Goal: Task Accomplishment & Management: Use online tool/utility

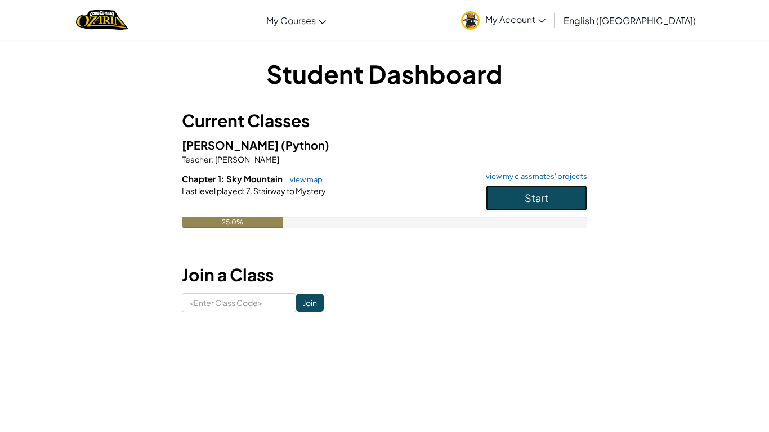
click at [562, 203] on button "Start" at bounding box center [536, 198] width 101 height 26
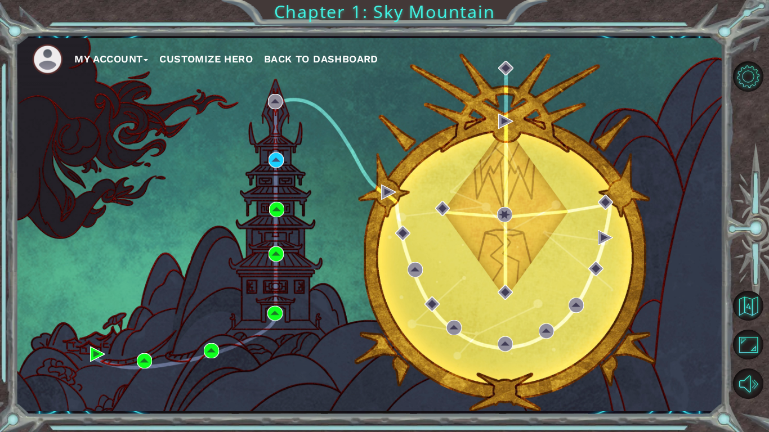
click at [294, 160] on div "My Account Customize Hero Back to Dashboard" at bounding box center [368, 224] width 707 height 373
click at [271, 162] on img at bounding box center [275, 160] width 15 height 15
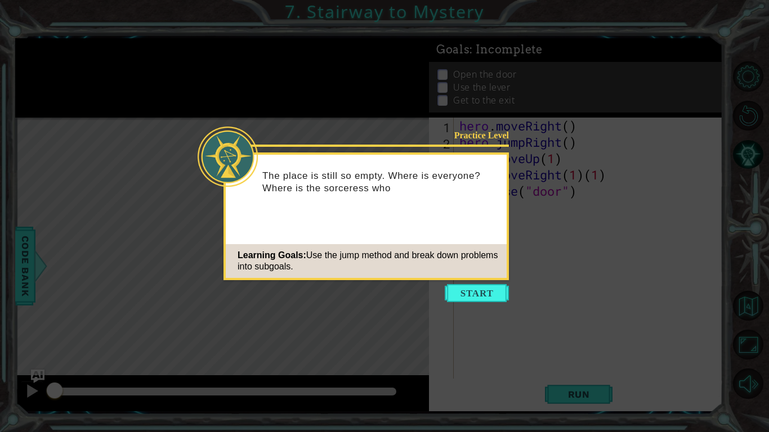
click at [464, 277] on div "Learning Goals: Use the jump method and break down problems into subgoals." at bounding box center [366, 261] width 281 height 34
click at [483, 293] on button "Start" at bounding box center [477, 293] width 64 height 18
click at [472, 286] on icon at bounding box center [384, 216] width 769 height 432
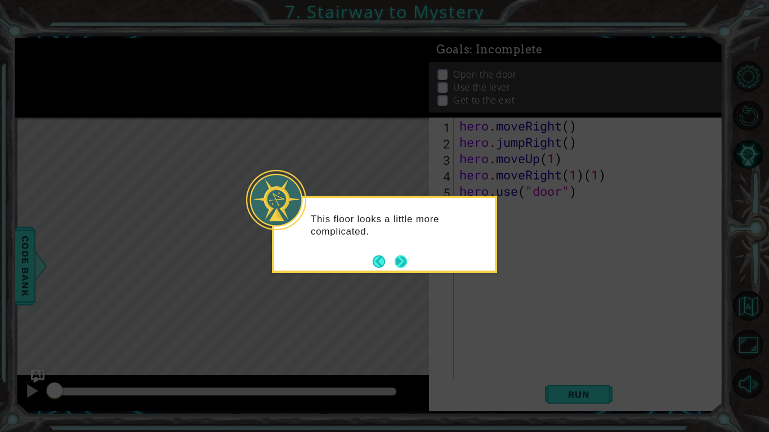
click at [397, 268] on button "Next" at bounding box center [401, 262] width 14 height 14
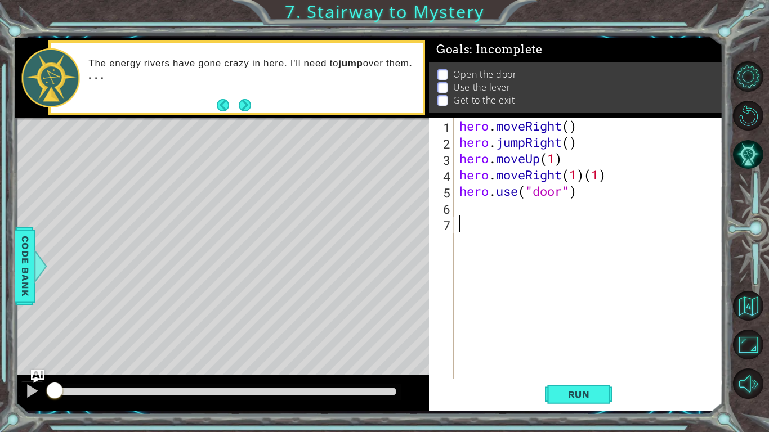
click at [453, 207] on div "6" at bounding box center [442, 209] width 23 height 16
click at [562, 402] on button "Run" at bounding box center [579, 394] width 68 height 29
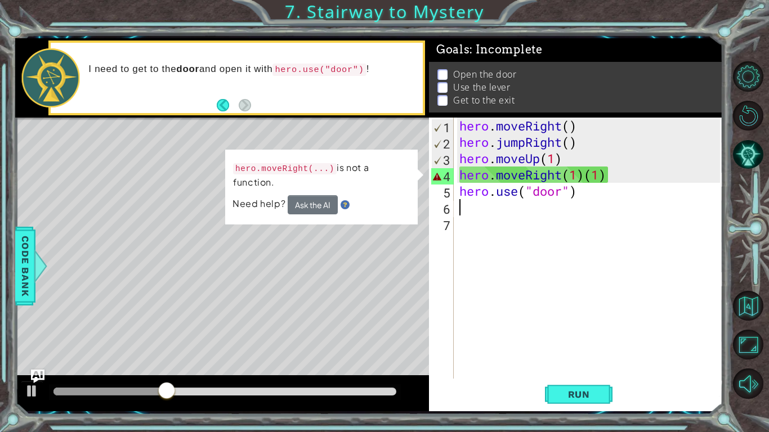
click at [612, 185] on div "hero . moveRight ( ) hero . jumpRight ( ) hero . moveUp ( 1 ) hero . moveRight …" at bounding box center [591, 265] width 268 height 294
type textarea "hero.use("door")"
click at [615, 186] on div "hero . moveRight ( ) hero . jumpRight ( ) hero . moveUp ( 1 ) hero . moveRight …" at bounding box center [591, 265] width 268 height 294
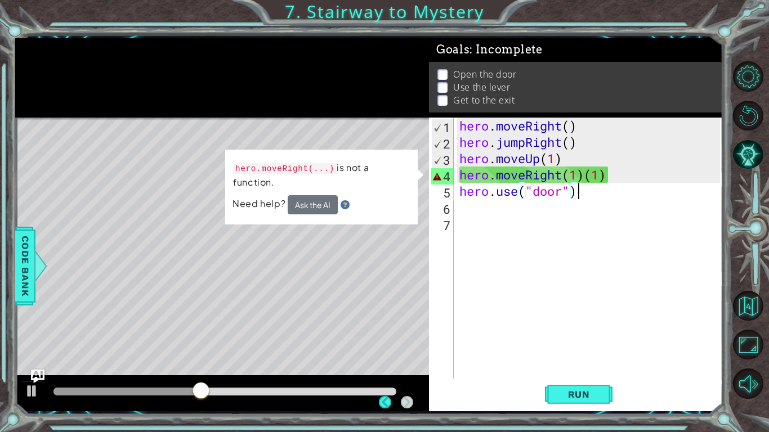
click at [459, 210] on div "hero . moveRight ( ) hero . jumpRight ( ) hero . moveUp ( 1 ) hero . moveRight …" at bounding box center [591, 265] width 268 height 294
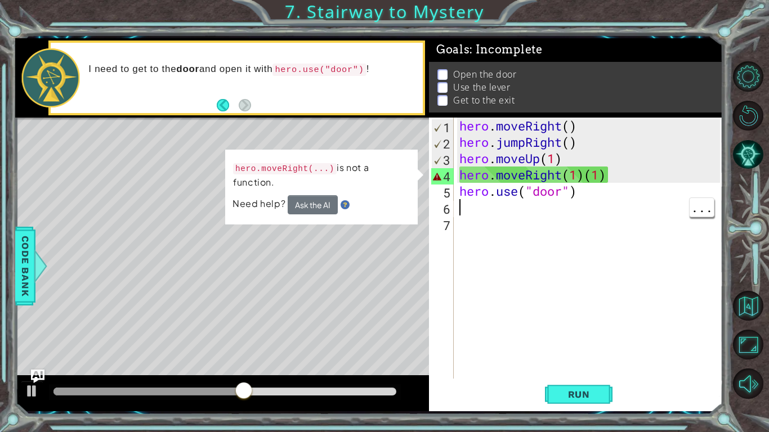
click at [623, 169] on div "hero . moveRight ( ) hero . jumpRight ( ) hero . moveUp ( 1 ) hero . moveRight …" at bounding box center [591, 265] width 268 height 294
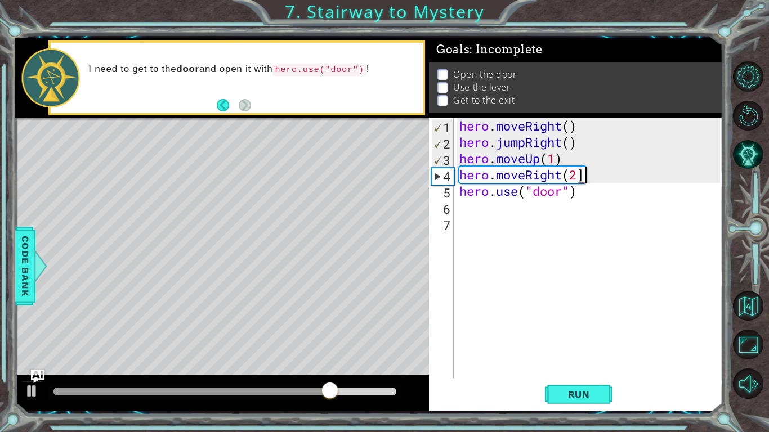
scroll to position [0, 5]
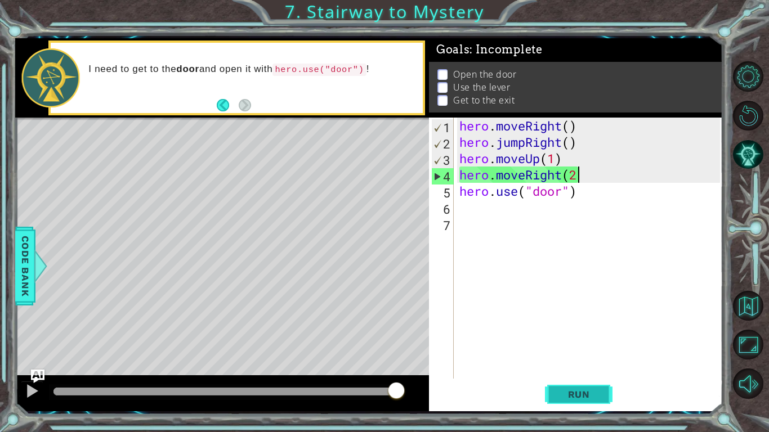
click at [596, 387] on button "Run" at bounding box center [579, 394] width 68 height 29
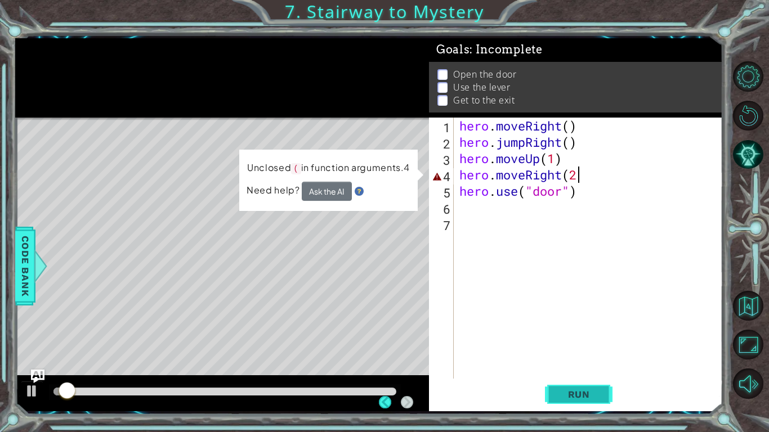
click at [578, 381] on button "Run" at bounding box center [579, 394] width 68 height 29
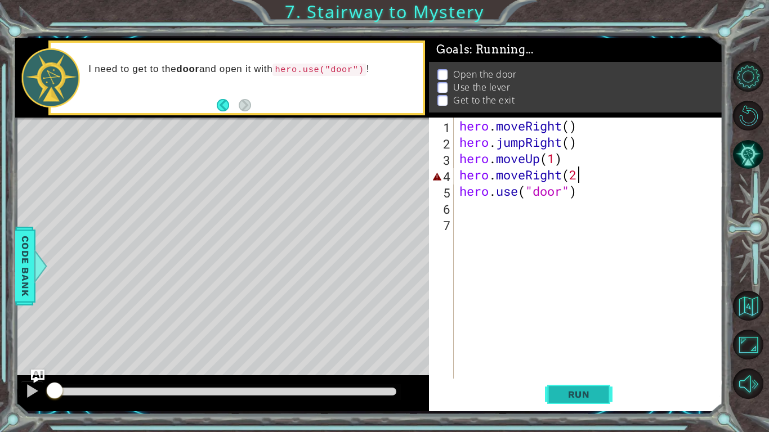
click at [579, 399] on span "Run" at bounding box center [579, 394] width 44 height 11
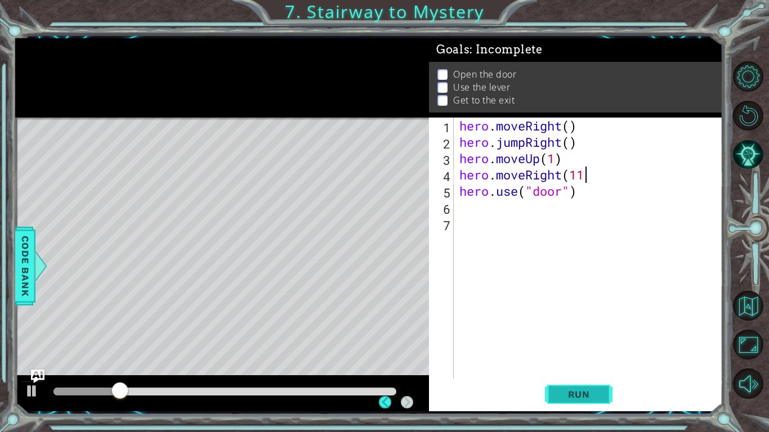
type textarea "hero.moveRight(11"
click at [579, 396] on span "Run" at bounding box center [579, 394] width 44 height 11
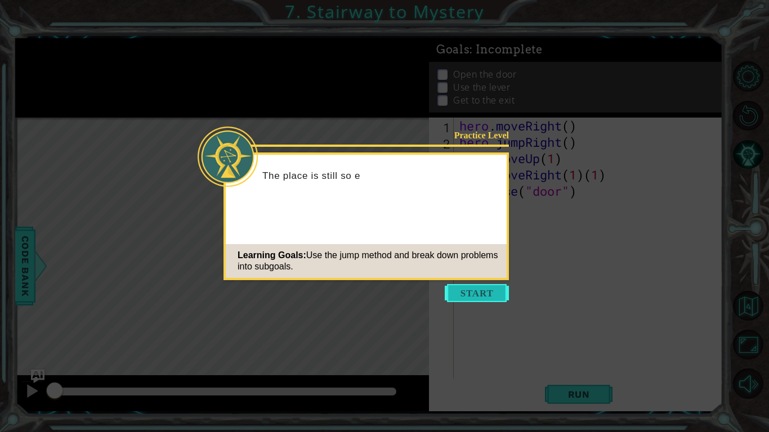
click at [475, 293] on button "Start" at bounding box center [477, 293] width 64 height 18
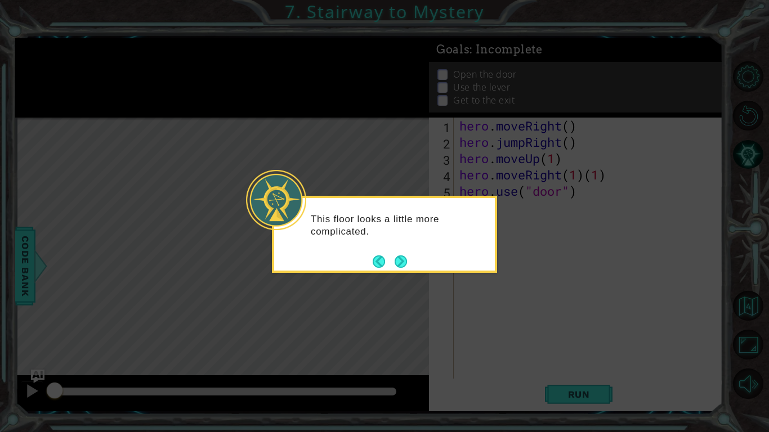
click at [382, 250] on div "This floor looks a little more complicated." at bounding box center [384, 231] width 221 height 57
click at [399, 272] on icon at bounding box center [384, 216] width 769 height 432
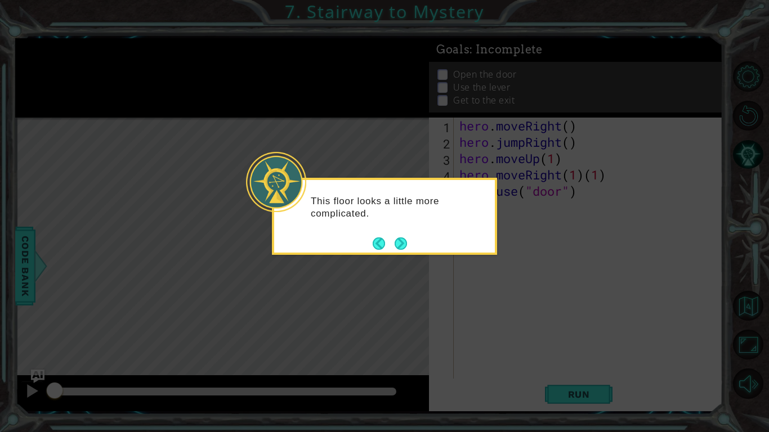
click at [406, 266] on icon at bounding box center [384, 216] width 769 height 432
click at [400, 243] on button "Next" at bounding box center [401, 244] width 12 height 12
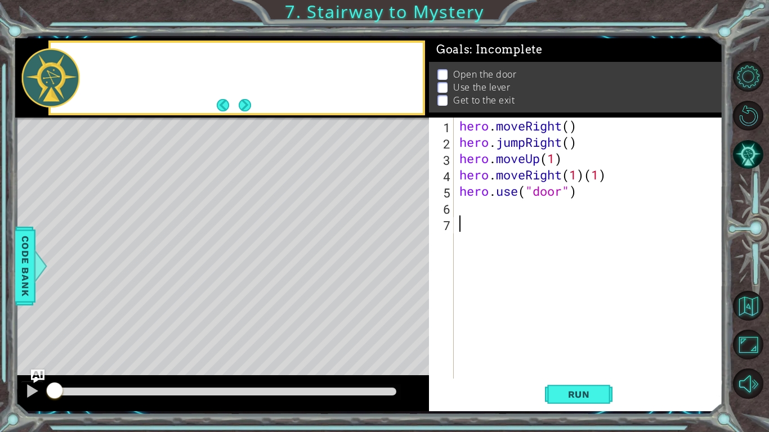
click at [406, 250] on div "Level Map" at bounding box center [275, 283] width 520 height 331
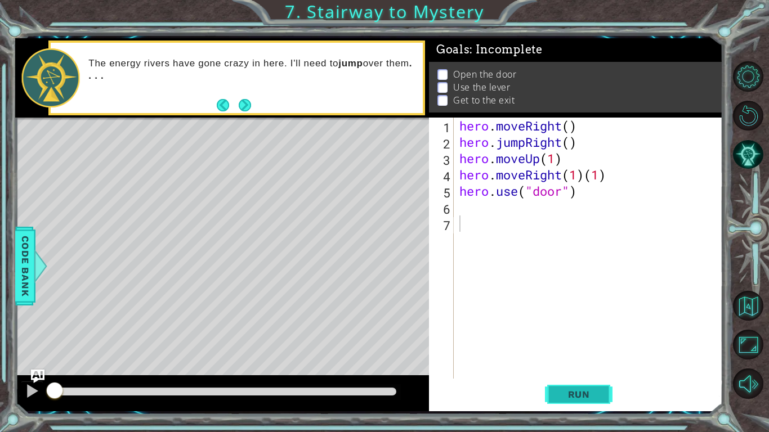
click at [578, 407] on button "Run" at bounding box center [579, 394] width 68 height 29
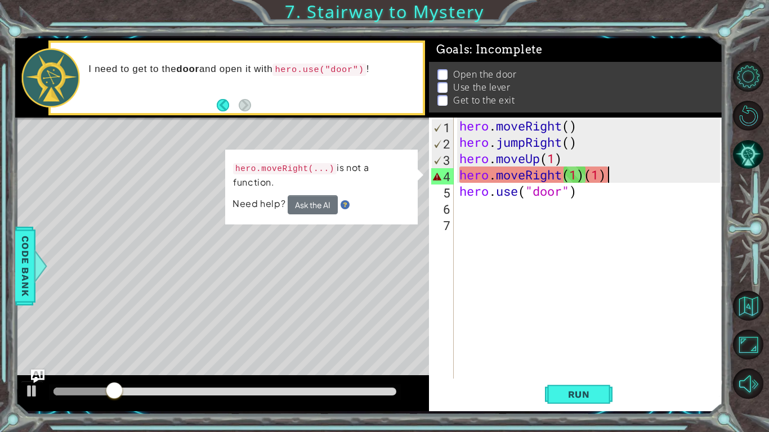
click at [606, 175] on div "hero . moveRight ( ) hero . jumpRight ( ) hero . moveUp ( 1 ) hero . moveRight …" at bounding box center [591, 265] width 268 height 294
click at [603, 180] on div "hero . moveRight ( ) hero . jumpRight ( ) hero . moveUp ( 1 ) hero . moveRight …" at bounding box center [591, 265] width 268 height 294
click at [604, 180] on div "hero . moveRight ( ) hero . jumpRight ( ) hero . moveUp ( 1 ) hero . moveRight …" at bounding box center [591, 265] width 268 height 294
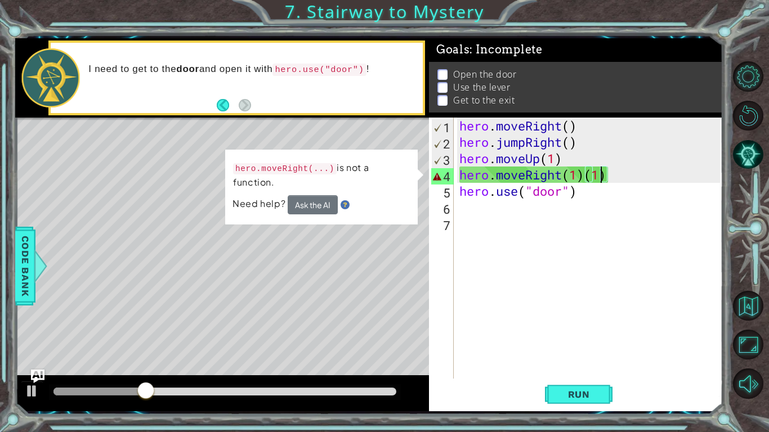
click at [604, 183] on div "hero . moveRight ( ) hero . jumpRight ( ) hero . moveUp ( 1 ) hero . moveRight …" at bounding box center [591, 265] width 268 height 294
click at [604, 181] on div "hero . moveRight ( ) hero . jumpRight ( ) hero . moveUp ( 1 ) hero . moveRight …" at bounding box center [591, 265] width 268 height 294
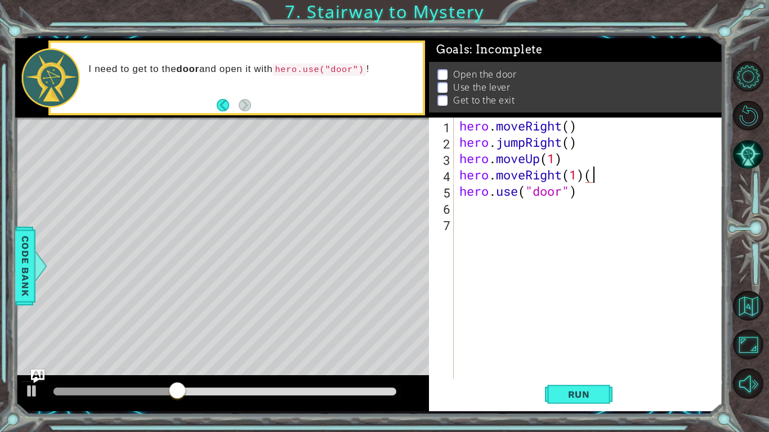
type textarea "hero.moveRight(1)"
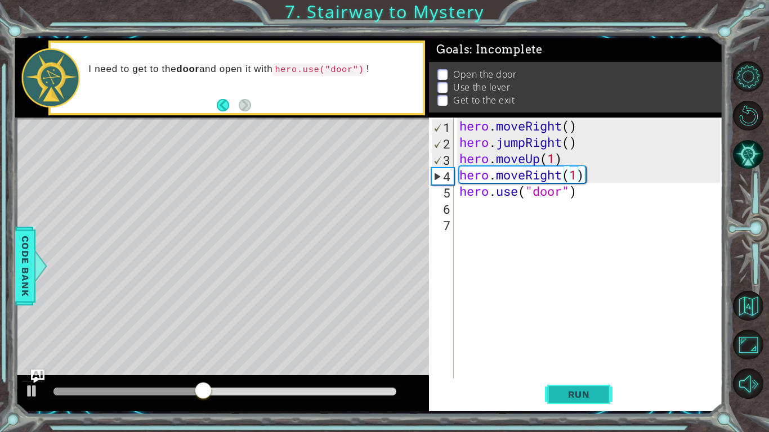
click at [578, 402] on button "Run" at bounding box center [579, 394] width 68 height 29
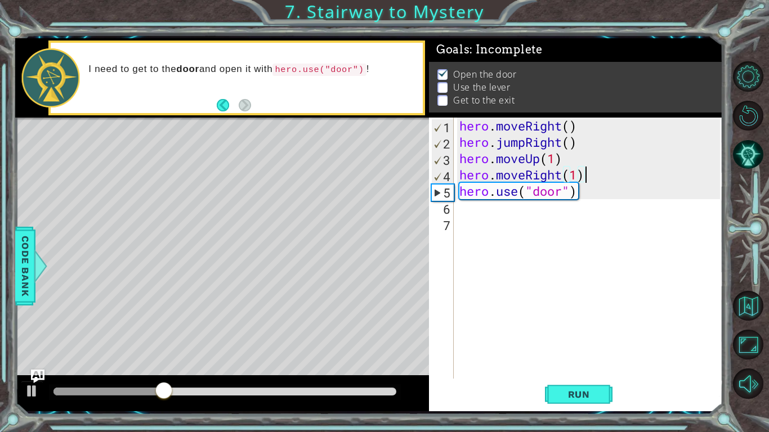
click at [461, 214] on div "hero . moveRight ( ) hero . jumpRight ( ) hero . moveUp ( 1 ) hero . moveRight …" at bounding box center [591, 265] width 268 height 294
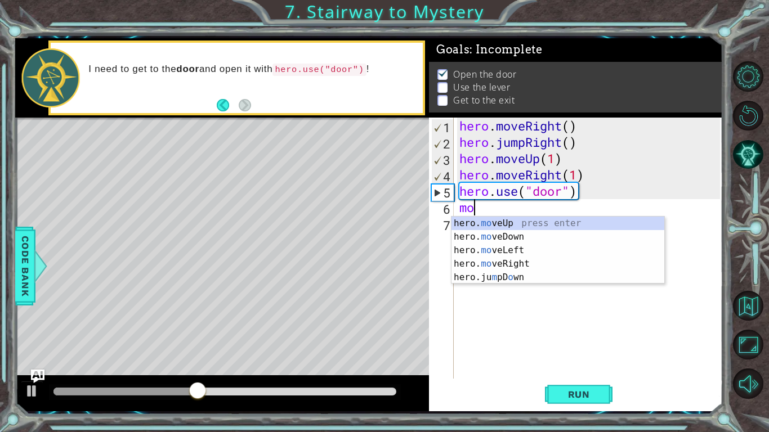
click at [514, 221] on div "hero. mo veUp press enter hero. mo veDown press enter hero. mo veLeft press ent…" at bounding box center [557, 264] width 213 height 95
type textarea "hero.moveUp(1)"
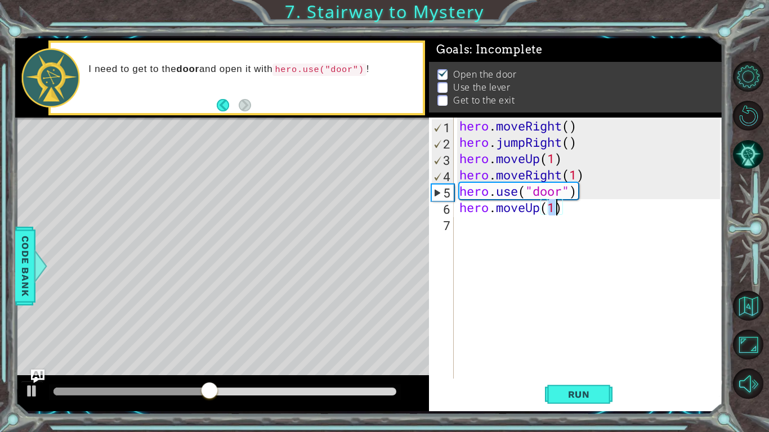
click at [465, 227] on div "hero . moveRight ( ) hero . jumpRight ( ) hero . moveUp ( 1 ) hero . moveRight …" at bounding box center [591, 265] width 268 height 294
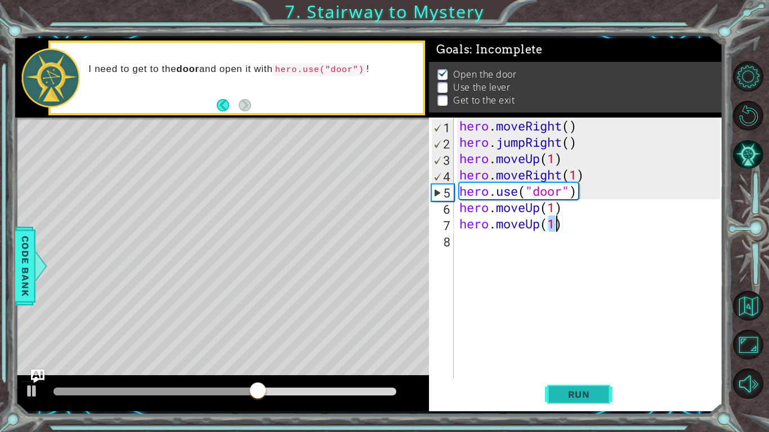
type textarea "hero.moveUp(1)"
click at [568, 387] on button "Run" at bounding box center [579, 394] width 68 height 29
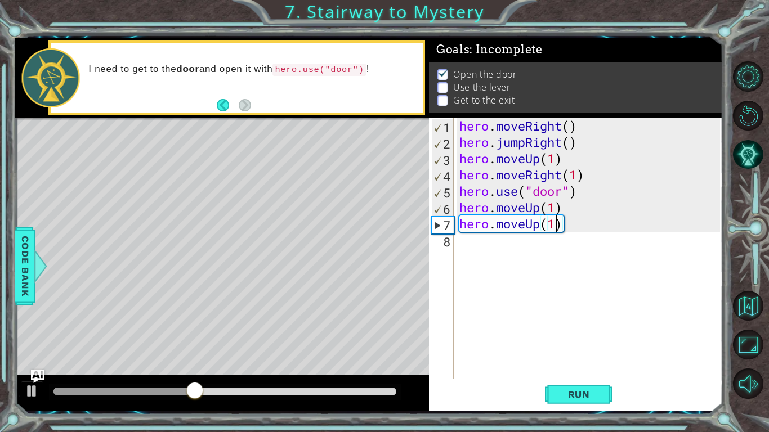
click at [457, 250] on div "hero . moveRight ( ) hero . jumpRight ( ) hero . moveUp ( 1 ) hero . moveRight …" at bounding box center [588, 248] width 263 height 261
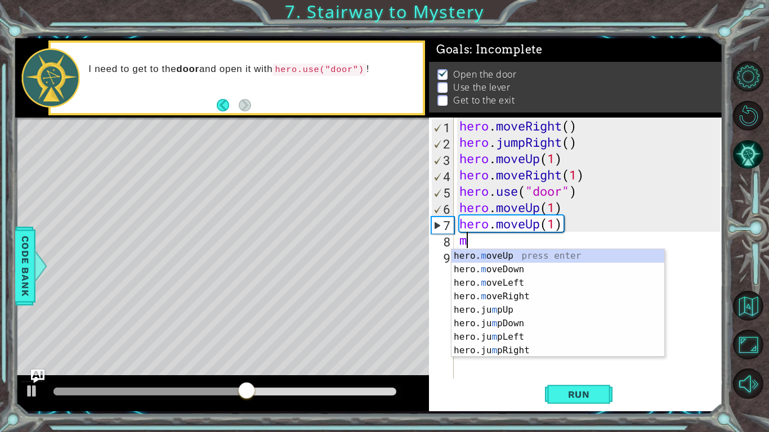
click at [491, 286] on div "hero. m oveUp press enter hero. m oveDown press enter hero. m oveLeft press ent…" at bounding box center [557, 316] width 213 height 135
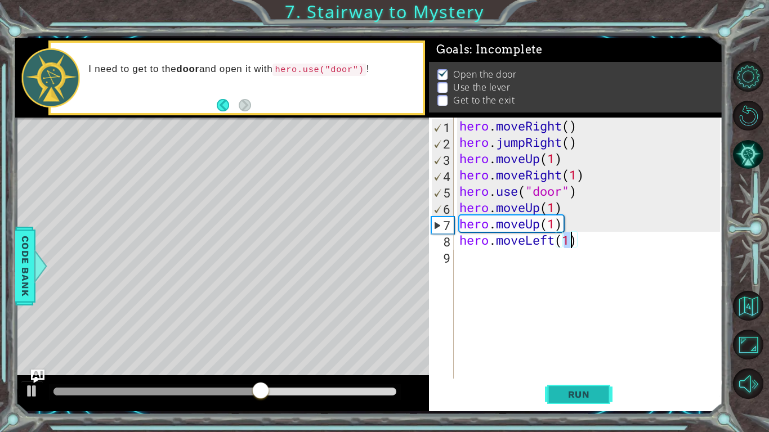
type textarea "hero.moveLeft(1)"
click at [567, 405] on button "Run" at bounding box center [579, 394] width 68 height 29
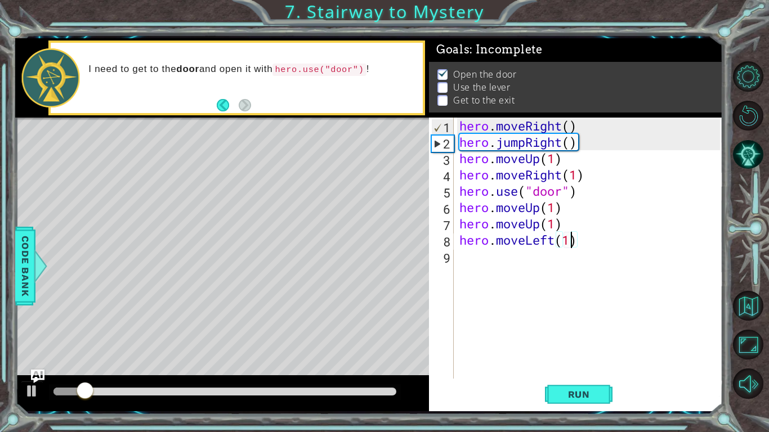
click at [446, 262] on div "9" at bounding box center [442, 258] width 23 height 16
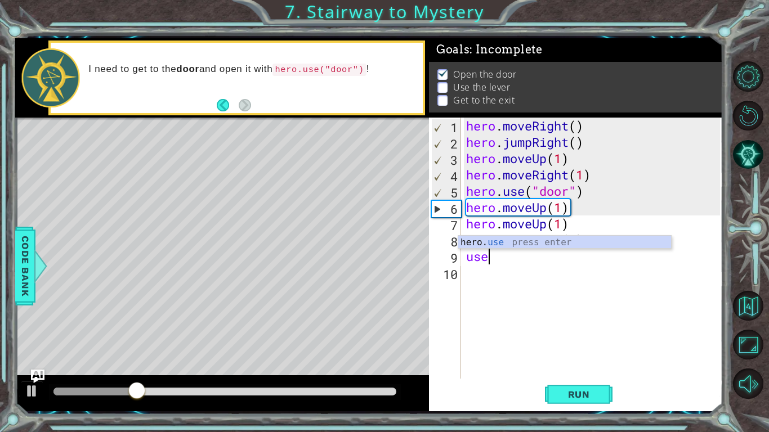
click at [509, 245] on div "hero. use press enter" at bounding box center [564, 256] width 213 height 41
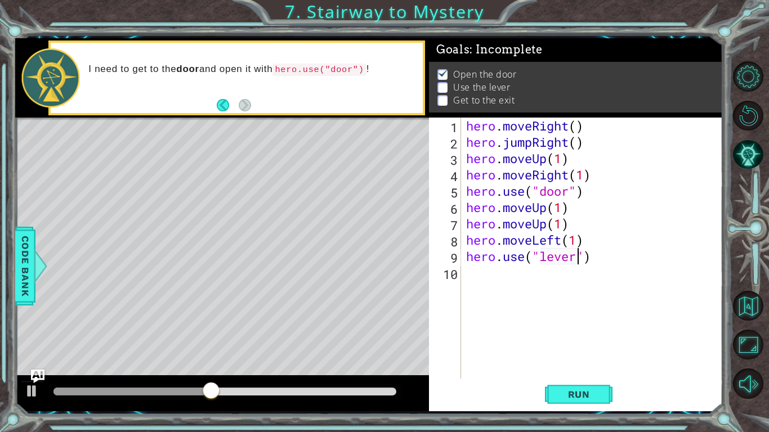
scroll to position [0, 5]
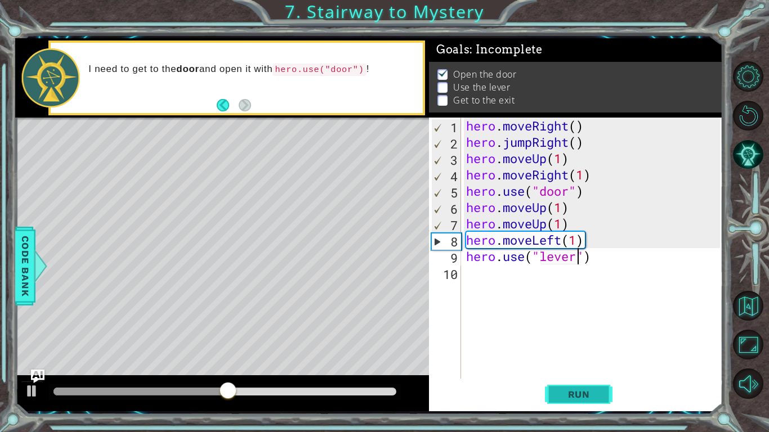
type textarea "hero.use("lever")"
click at [571, 392] on span "Run" at bounding box center [579, 394] width 44 height 11
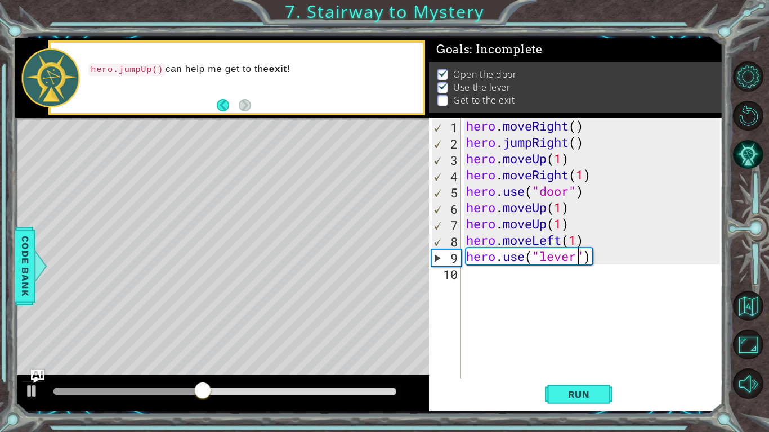
click at [464, 279] on div "hero . moveRight ( ) hero . jumpRight ( ) hero . moveUp ( 1 ) hero . moveRight …" at bounding box center [595, 265] width 262 height 294
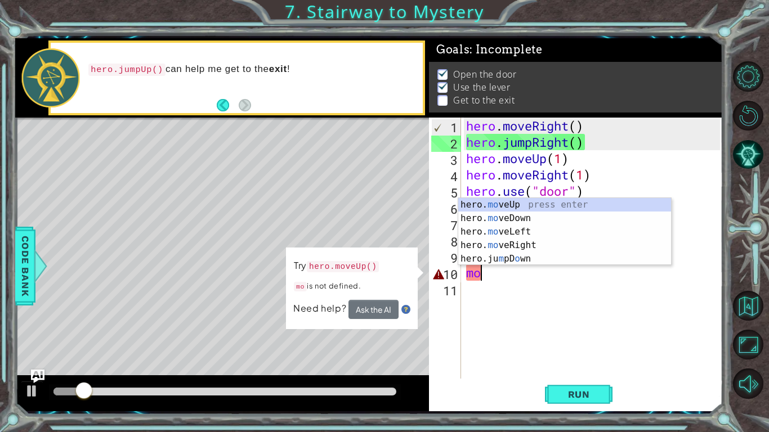
type textarea "m"
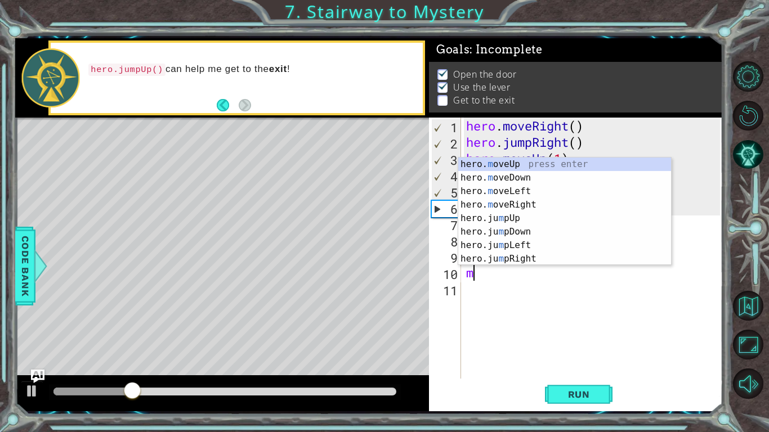
click at [503, 167] on div "hero. m oveUp press enter hero. m oveDown press enter hero. m oveLeft press ent…" at bounding box center [564, 225] width 213 height 135
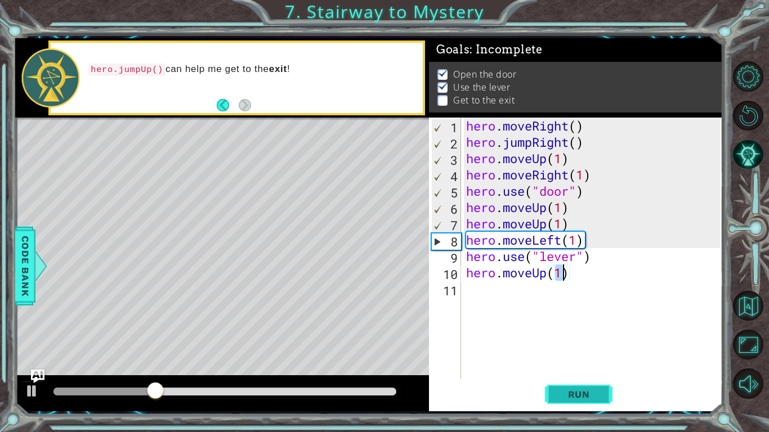
click at [605, 393] on button "Run" at bounding box center [579, 394] width 68 height 29
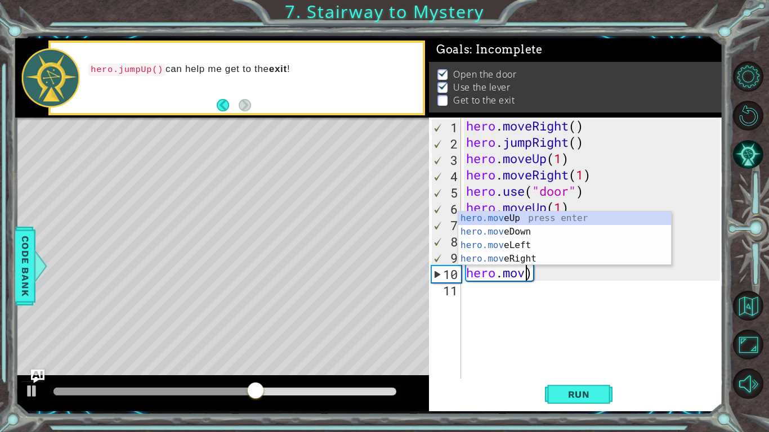
click at [520, 247] on div "hero.mov eUp press enter hero.mov eDown press enter hero.mov eLeft press enter …" at bounding box center [564, 252] width 213 height 81
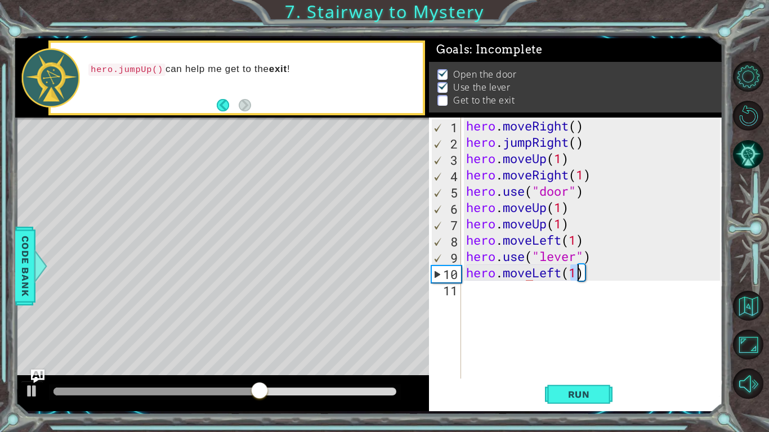
type textarea "hero.moveLeft(1)"
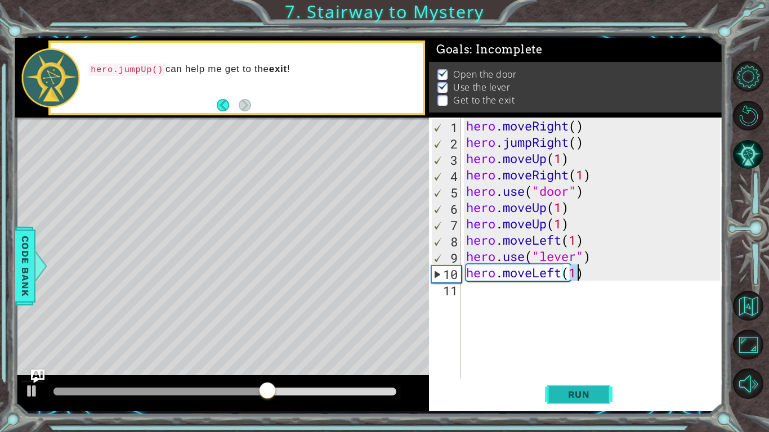
click at [563, 398] on span "Run" at bounding box center [579, 394] width 44 height 11
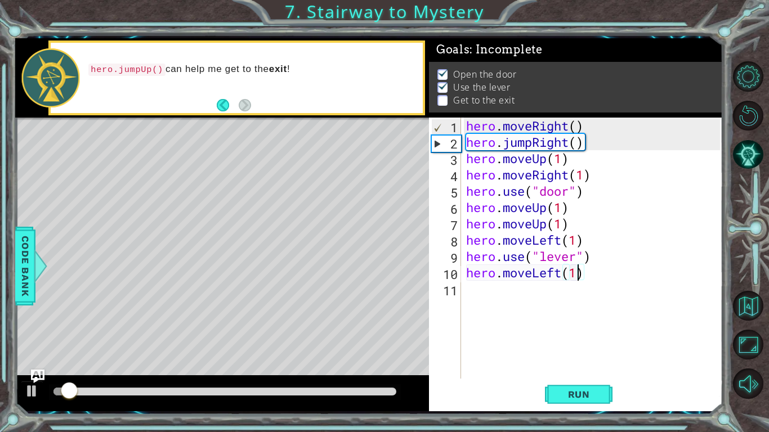
click at [459, 288] on div "11" at bounding box center [446, 291] width 30 height 16
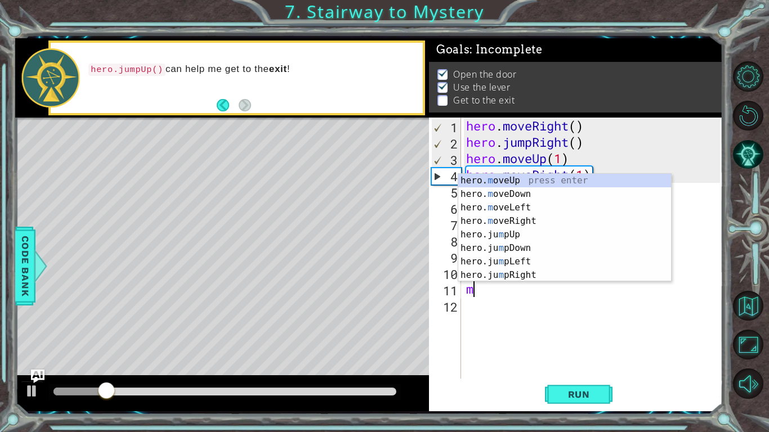
click at [497, 212] on div "hero. m oveUp press enter hero. m oveDown press enter hero. m oveLeft press ent…" at bounding box center [564, 241] width 213 height 135
type textarea "hero.moveLeft(1)"
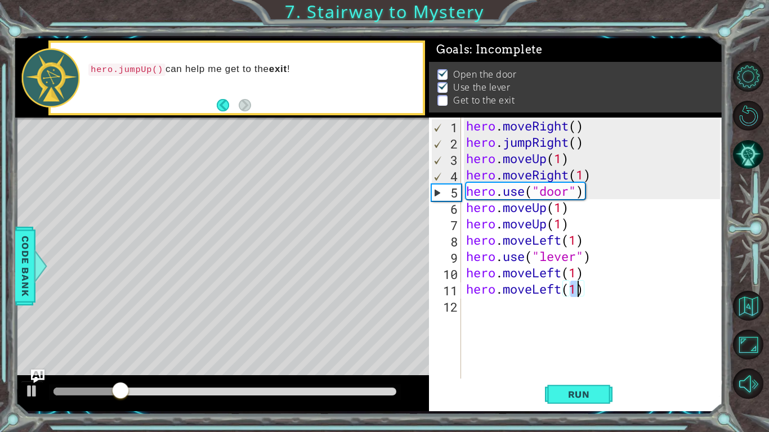
click at [467, 307] on div "hero . moveRight ( ) hero . jumpRight ( ) hero . moveUp ( 1 ) hero . moveRight …" at bounding box center [595, 265] width 262 height 294
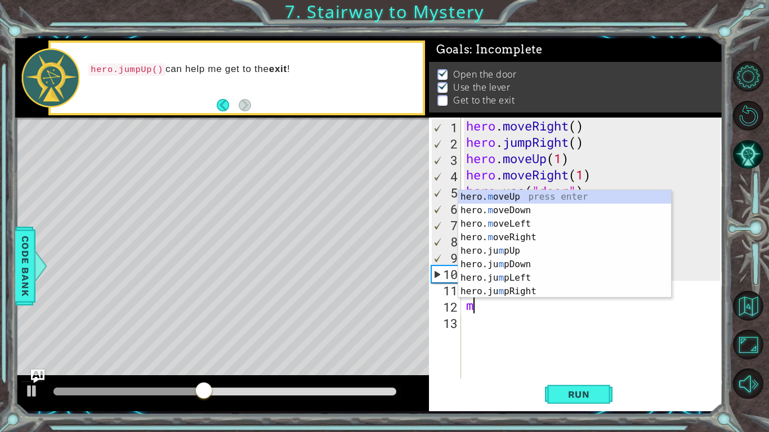
type textarea "m"
click at [581, 396] on span "Run" at bounding box center [579, 394] width 44 height 11
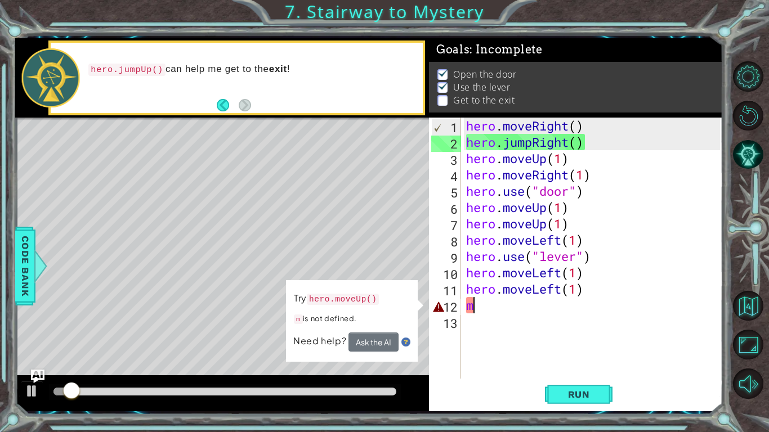
click at [321, 351] on div "Need help? Ask the AI" at bounding box center [351, 342] width 117 height 19
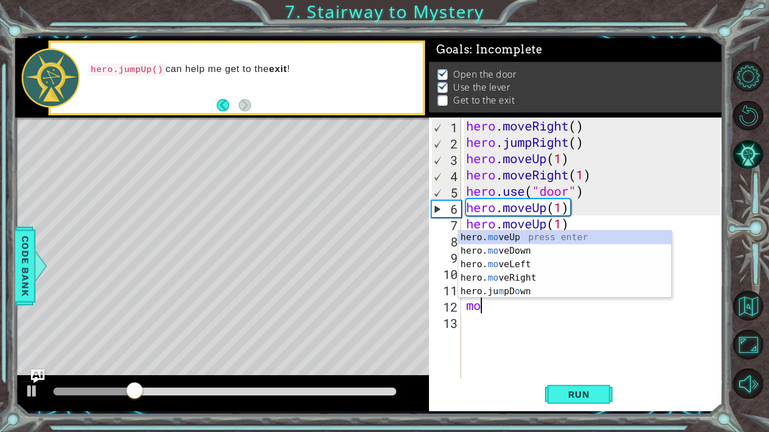
click at [523, 279] on div "hero. mo veUp press enter hero. mo veDown press enter hero. mo veLeft press ent…" at bounding box center [564, 278] width 213 height 95
type textarea "hero.moveRight(1)"
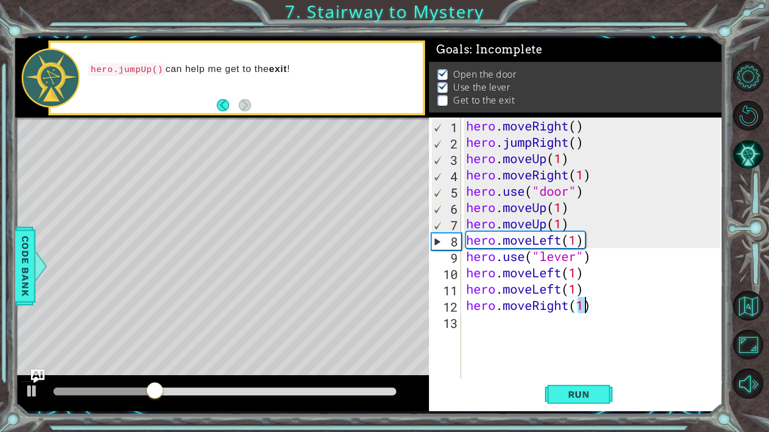
click at [468, 328] on div "hero . moveRight ( ) hero . jumpRight ( ) hero . moveUp ( 1 ) hero . moveRight …" at bounding box center [595, 265] width 262 height 294
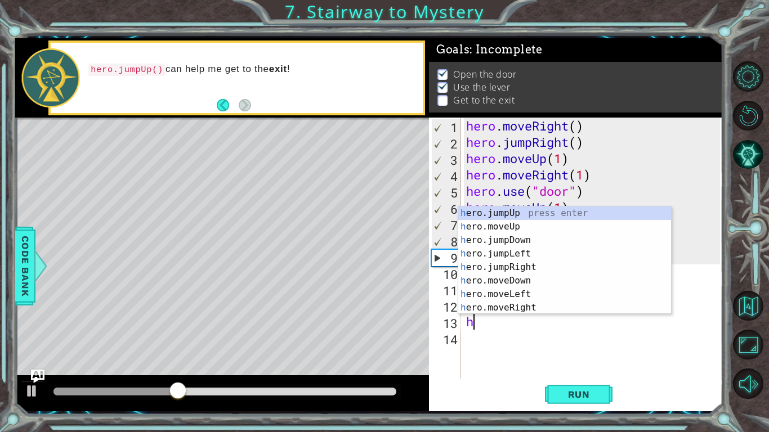
type textarea "hr"
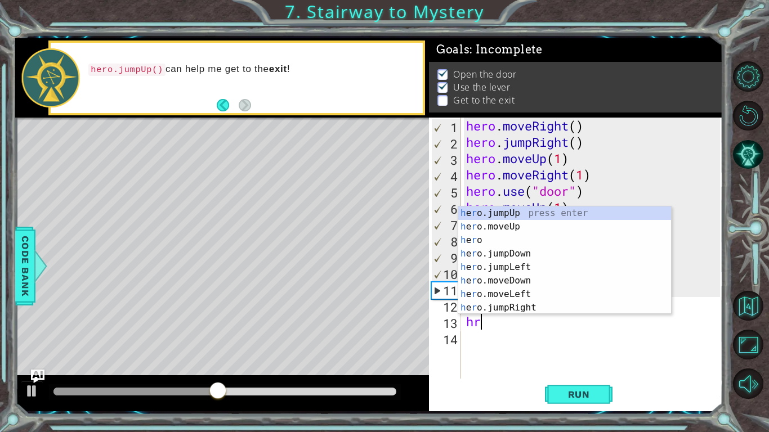
click at [501, 311] on div "h e r o.jumpUp press enter h e r o.moveUp press enter h e r o press enter h e r…" at bounding box center [564, 274] width 213 height 135
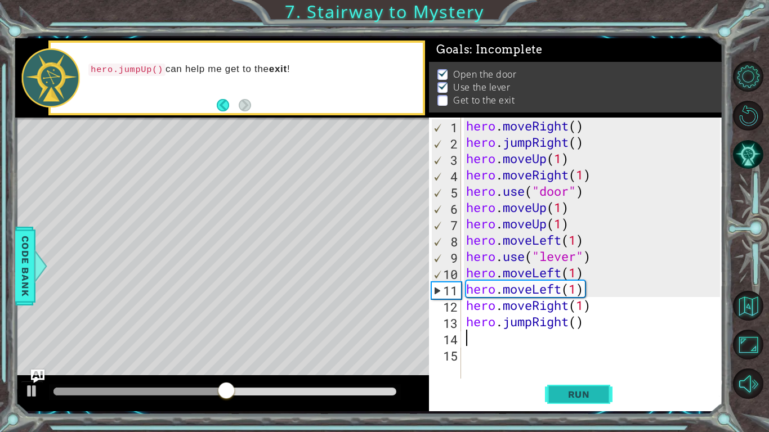
click at [573, 381] on button "Run" at bounding box center [579, 394] width 68 height 29
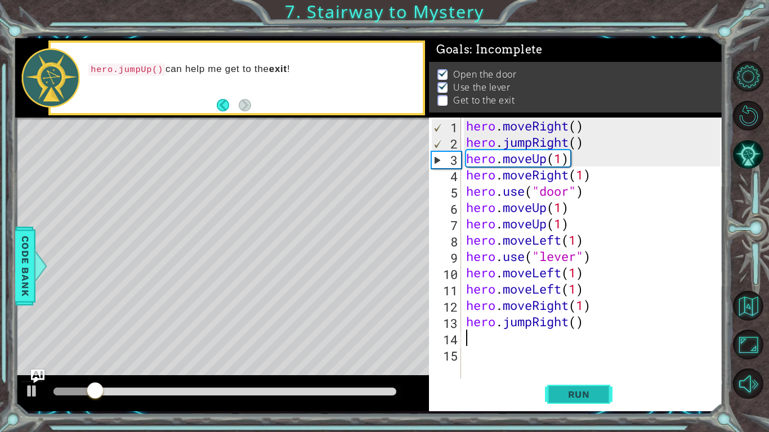
click at [572, 391] on span "Run" at bounding box center [579, 394] width 44 height 11
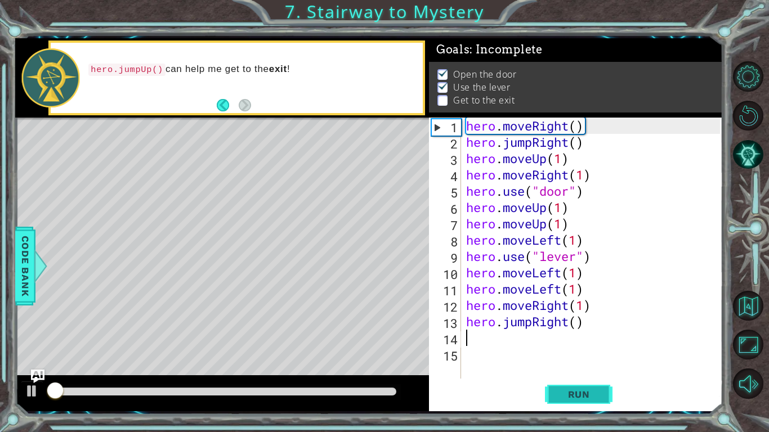
click at [564, 399] on span "Run" at bounding box center [579, 394] width 44 height 11
click at [566, 395] on span "Run" at bounding box center [579, 394] width 44 height 11
click at [563, 387] on button "Run" at bounding box center [579, 394] width 68 height 29
click at [565, 379] on div "hero . moveRight ( ) hero . jumpRight ( ) hero . moveUp ( 1 ) hero . moveRight …" at bounding box center [595, 265] width 262 height 294
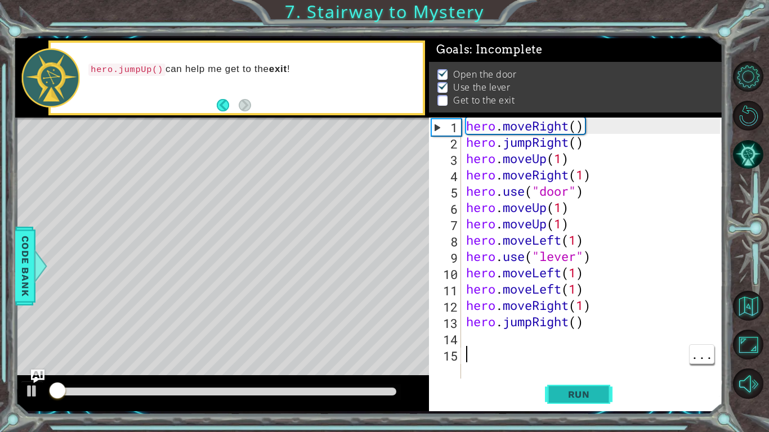
click at [574, 389] on span "Run" at bounding box center [579, 394] width 44 height 11
click at [572, 387] on button "Run" at bounding box center [579, 394] width 68 height 29
click at [572, 389] on span "Run" at bounding box center [579, 394] width 44 height 11
click at [571, 387] on button "Run" at bounding box center [579, 394] width 68 height 29
click at [575, 396] on span "Run" at bounding box center [579, 394] width 44 height 11
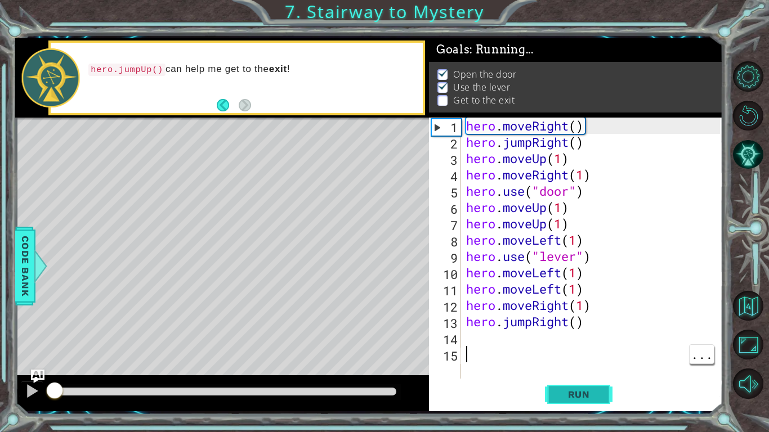
click at [577, 402] on button "Run" at bounding box center [579, 394] width 68 height 29
click at [578, 400] on span "Run" at bounding box center [579, 394] width 44 height 11
click at [568, 406] on button "Run" at bounding box center [579, 394] width 68 height 29
click at [565, 399] on span "Run" at bounding box center [579, 394] width 44 height 11
click at [566, 400] on button "Run" at bounding box center [579, 394] width 68 height 29
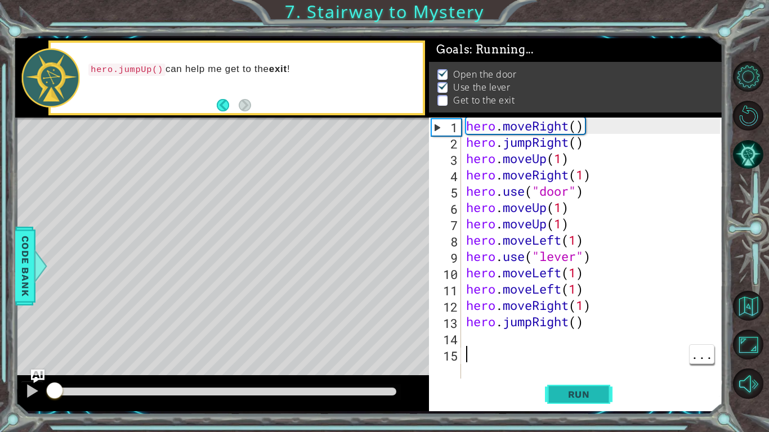
click at [565, 401] on button "Run" at bounding box center [579, 394] width 68 height 29
click at [561, 398] on span "Run" at bounding box center [579, 394] width 44 height 11
click at [564, 401] on button "Run" at bounding box center [579, 394] width 68 height 29
click at [562, 406] on button "Run" at bounding box center [579, 394] width 68 height 29
click at [562, 407] on button "Run" at bounding box center [579, 394] width 68 height 29
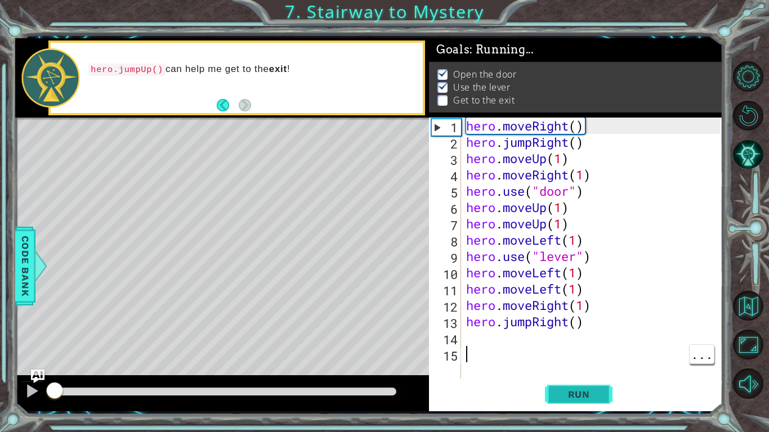
click at [550, 405] on button "Run" at bounding box center [579, 394] width 68 height 29
click at [552, 409] on button "Run" at bounding box center [579, 394] width 68 height 29
click at [594, 322] on div "hero . moveRight ( ) hero . jumpRight ( ) hero . moveUp ( 1 ) hero . moveRight …" at bounding box center [595, 265] width 262 height 294
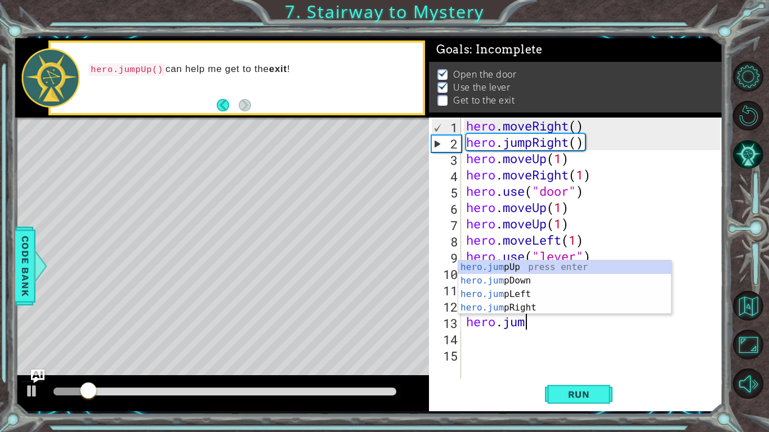
type textarea "hero.ju"
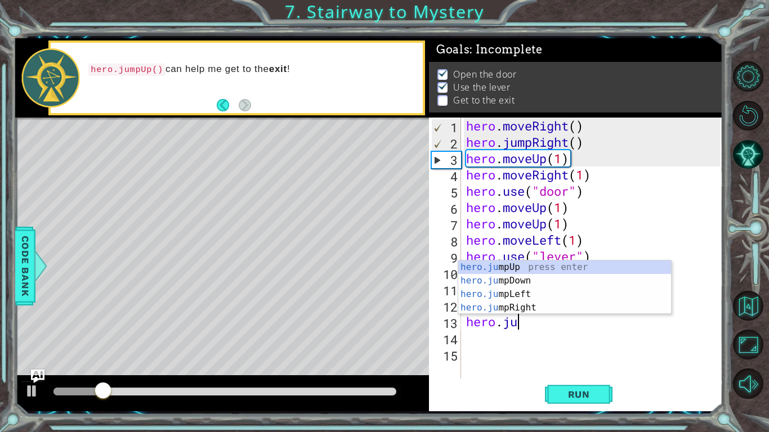
click at [527, 297] on div "hero.ju mpUp press enter hero.ju mpDown press enter hero.[PERSON_NAME] mpLeft p…" at bounding box center [564, 301] width 213 height 81
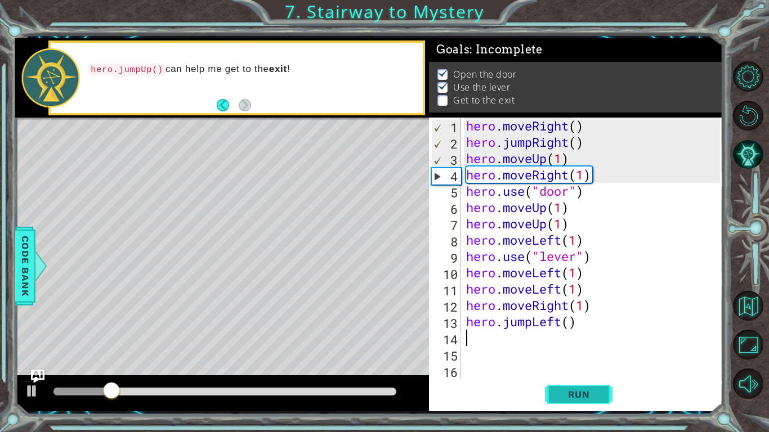
click at [580, 402] on button "Run" at bounding box center [579, 394] width 68 height 29
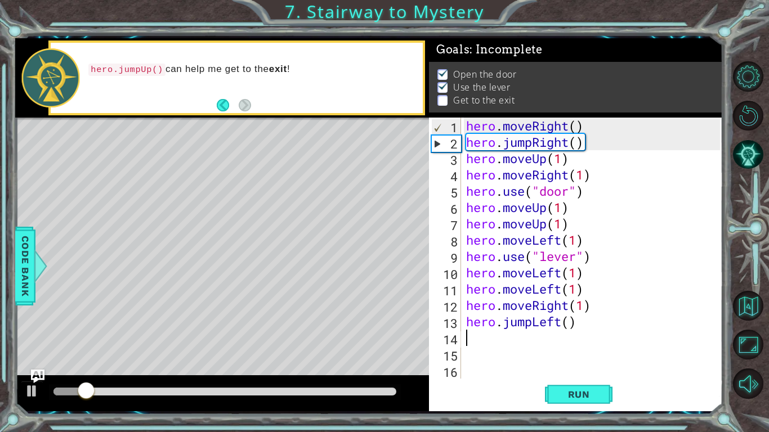
click at [590, 308] on div "hero . moveRight ( ) hero . jumpRight ( ) hero . moveUp ( 1 ) hero . moveRight …" at bounding box center [595, 265] width 262 height 294
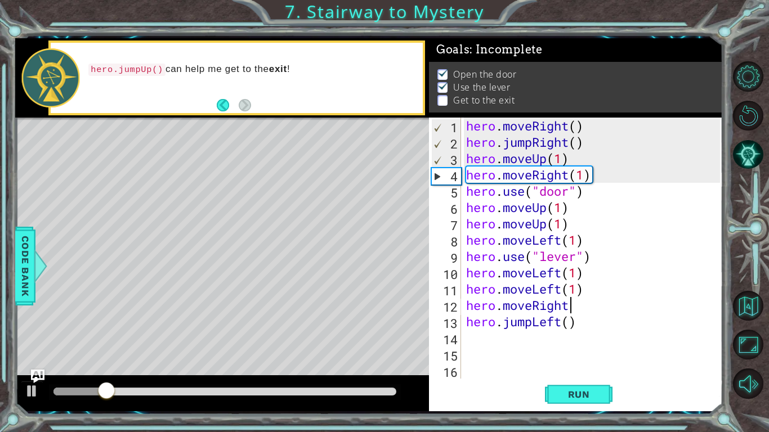
type textarea "hero."
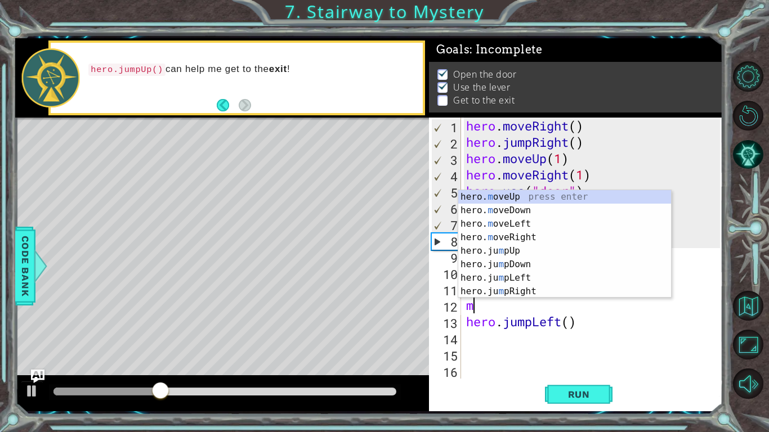
click at [509, 230] on div "hero. m oveUp press enter hero. m oveDown press enter hero. m oveLeft press ent…" at bounding box center [564, 257] width 213 height 135
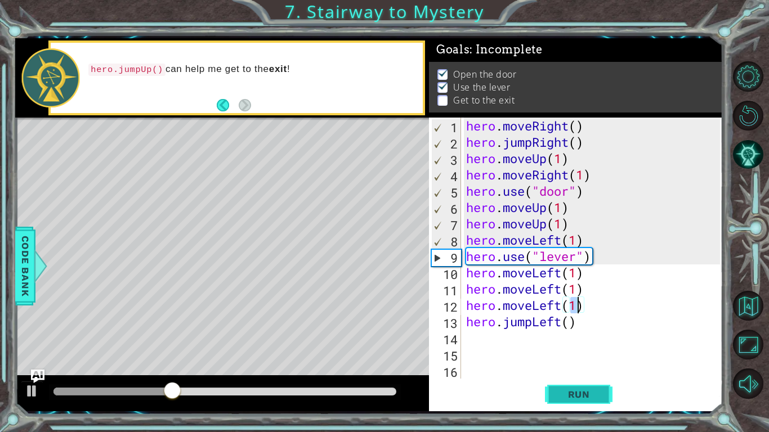
type textarea "hero.moveLeft(1)"
click at [563, 384] on button "Run" at bounding box center [579, 394] width 68 height 29
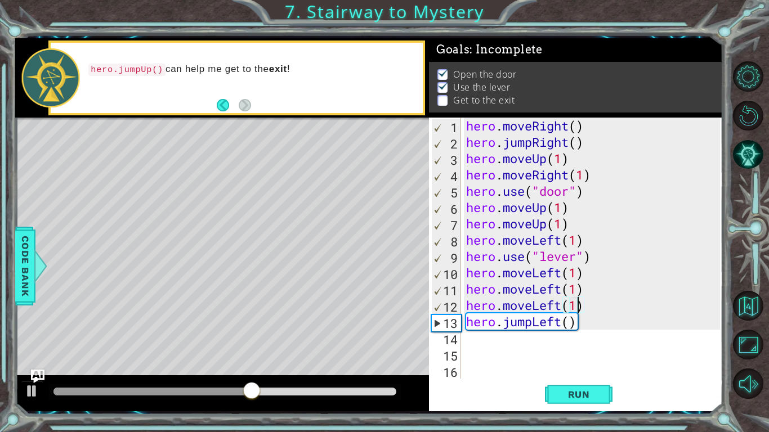
click at [590, 334] on div "hero . moveRight ( ) hero . jumpRight ( ) hero . moveUp ( 1 ) hero . moveRight …" at bounding box center [595, 265] width 262 height 294
click at [577, 325] on div "hero . moveRight ( ) hero . jumpRight ( ) hero . moveUp ( 1 ) hero . moveRight …" at bounding box center [595, 265] width 262 height 294
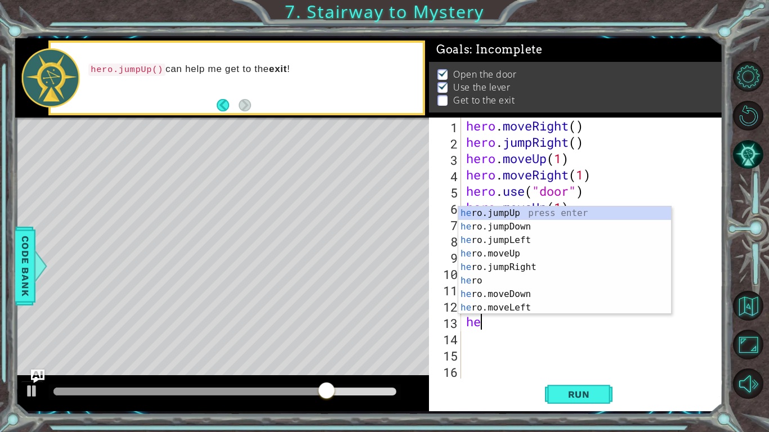
type textarea "h"
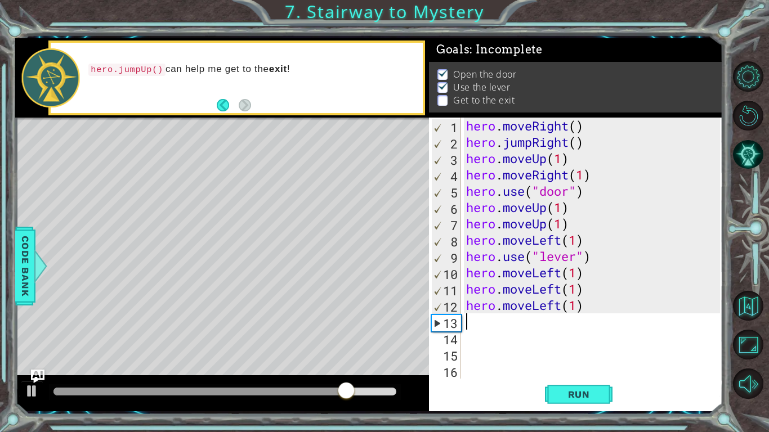
click at [588, 311] on div "hero . moveRight ( ) hero . jumpRight ( ) hero . moveUp ( 1 ) hero . moveRight …" at bounding box center [595, 265] width 262 height 294
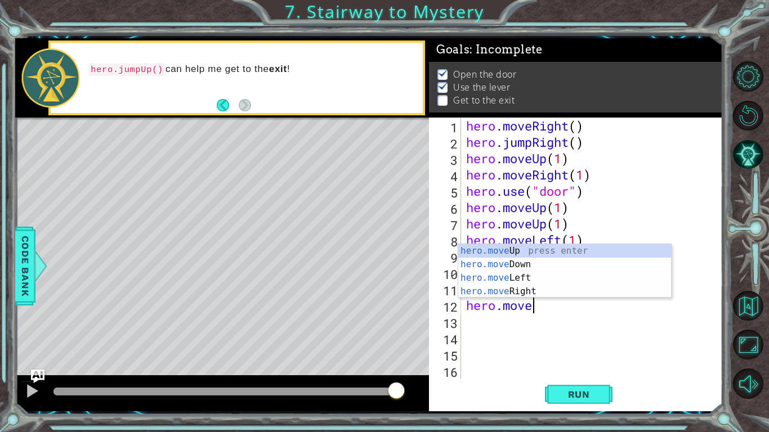
type textarea "hero.moveUp(1)"
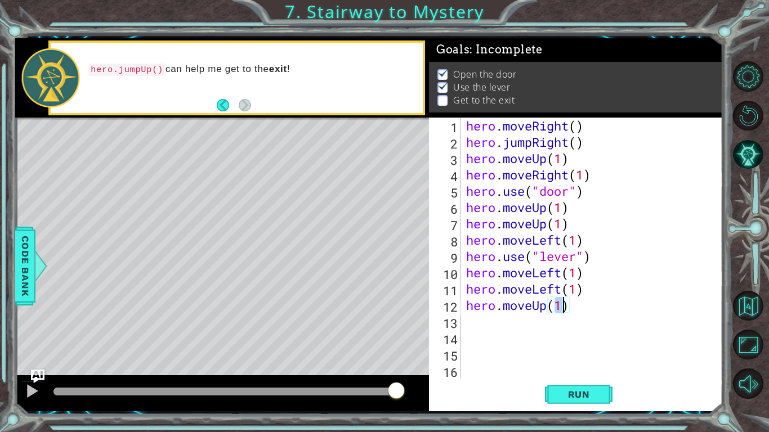
click at [566, 374] on div "hero . moveRight ( ) hero . jumpRight ( ) hero . moveUp ( 1 ) hero . moveRight …" at bounding box center [595, 265] width 262 height 294
click at [567, 392] on span "Run" at bounding box center [579, 394] width 44 height 11
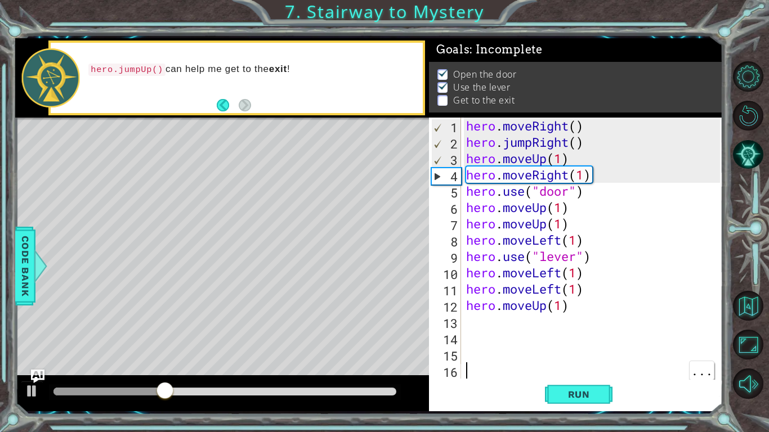
click at [469, 314] on div "hero . moveRight ( ) hero . jumpRight ( ) hero . moveUp ( 1 ) hero . moveRight …" at bounding box center [595, 265] width 262 height 294
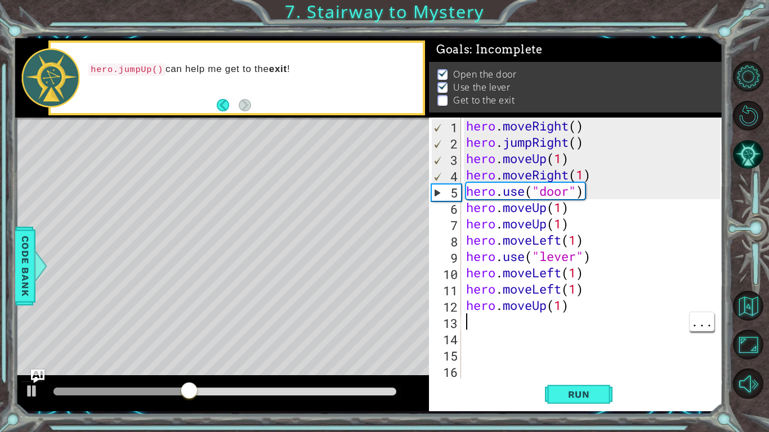
type textarea "m"
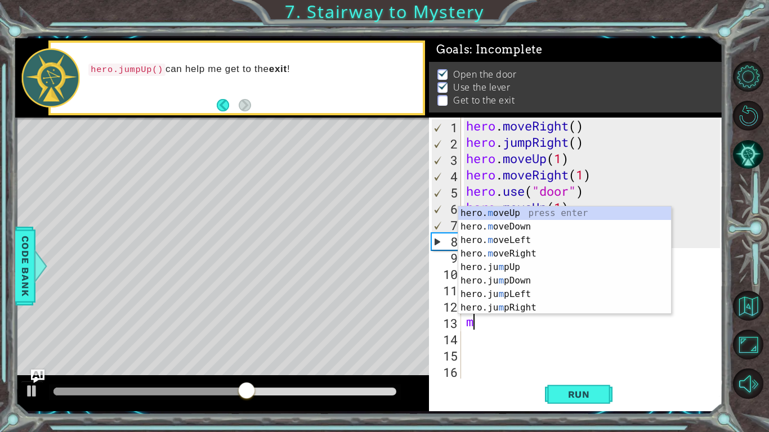
click at [515, 298] on div "hero. m oveUp press enter hero. m oveDown press enter hero. m oveLeft press ent…" at bounding box center [564, 274] width 213 height 135
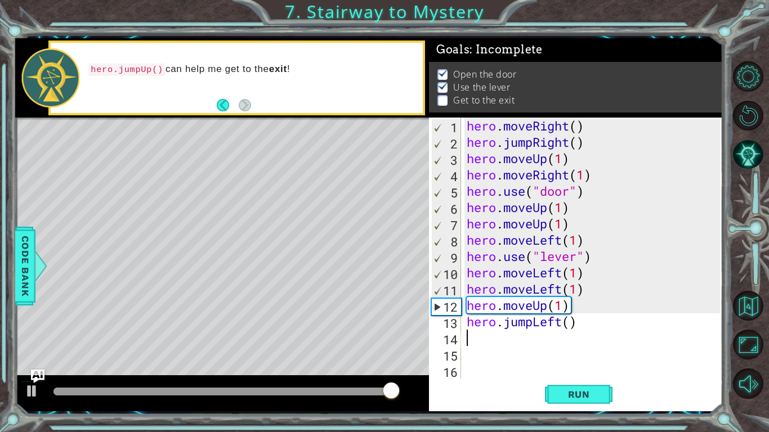
click at [564, 418] on div "1 ההההההההההההההההההההההההההההההההההההההההההההההההההההההההההההההההההההההההההההה…" at bounding box center [384, 216] width 769 height 432
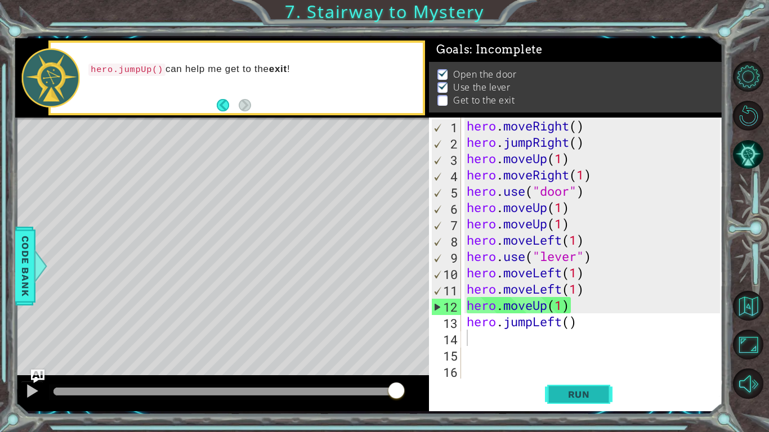
click at [554, 389] on button "Run" at bounding box center [579, 394] width 68 height 29
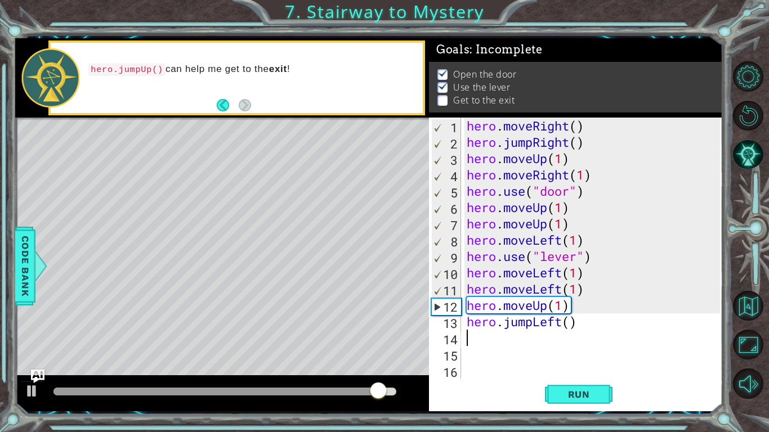
click at [576, 328] on div "hero . moveRight ( ) hero . jumpRight ( ) hero . moveUp ( 1 ) hero . moveRight …" at bounding box center [594, 265] width 261 height 294
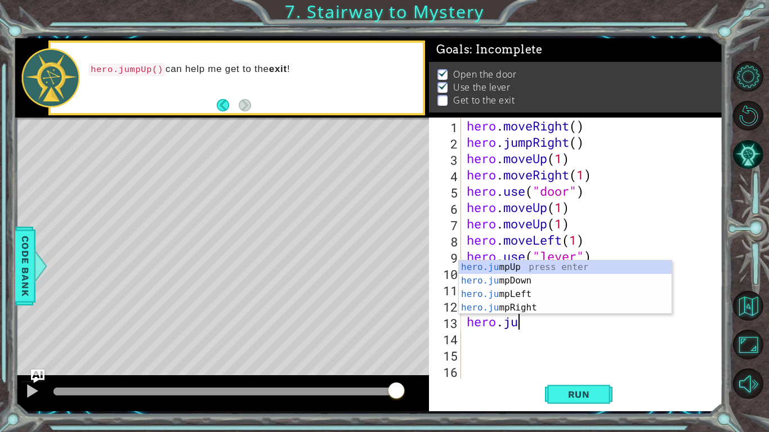
type textarea "hero."
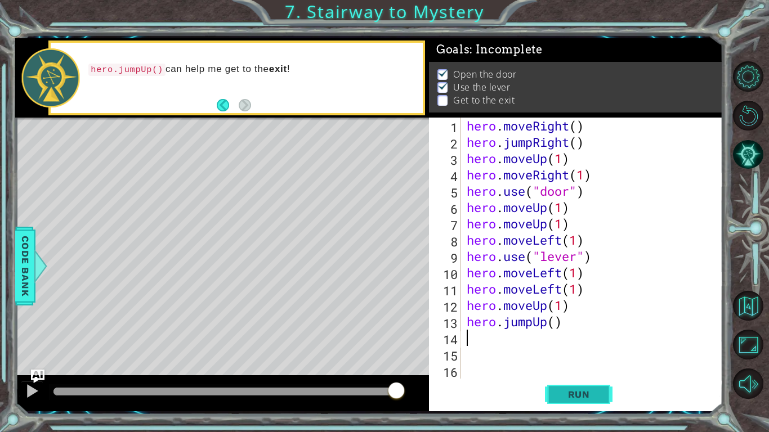
click at [583, 389] on span "Run" at bounding box center [579, 394] width 44 height 11
type textarea "y"
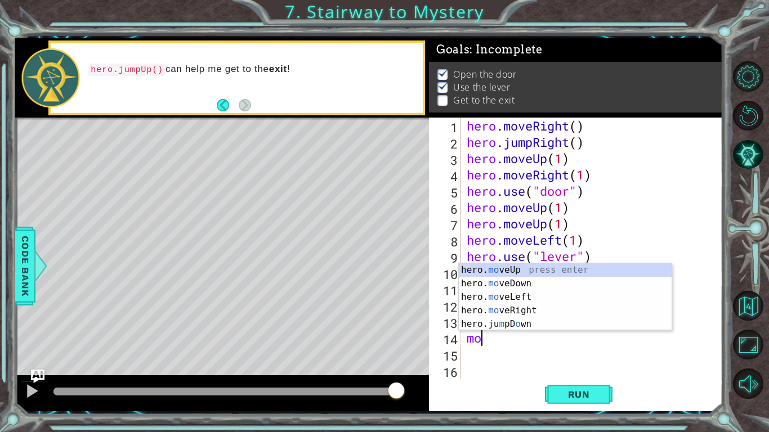
click at [508, 267] on div "hero. mo veUp press enter hero. mo veDown press enter hero. mo veLeft press ent…" at bounding box center [565, 310] width 213 height 95
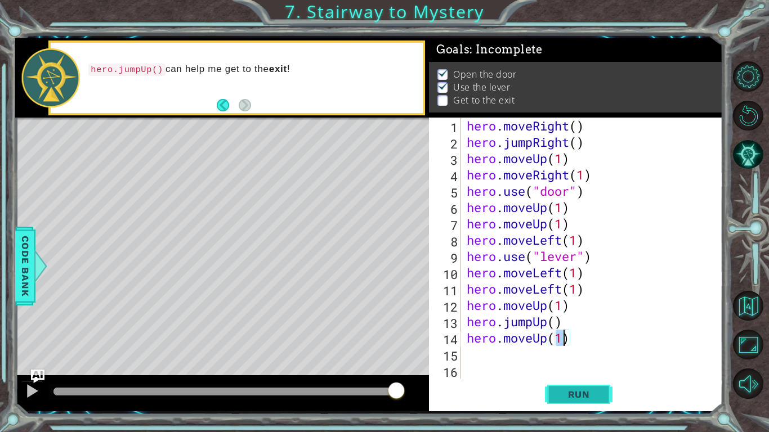
click at [573, 403] on button "Run" at bounding box center [579, 394] width 68 height 29
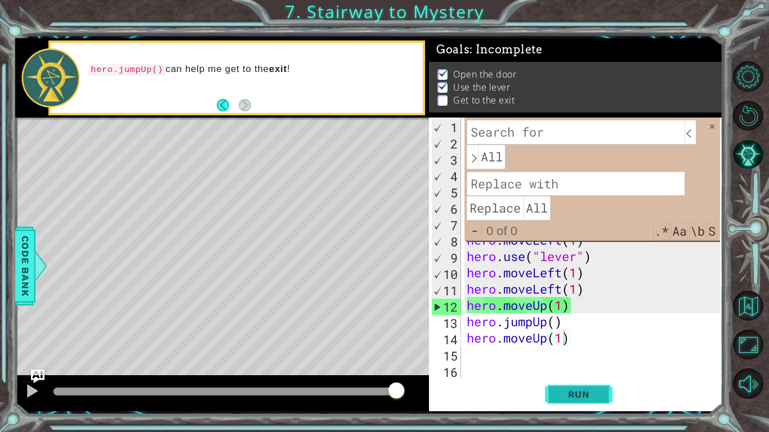
click at [576, 399] on span "Run" at bounding box center [579, 394] width 44 height 11
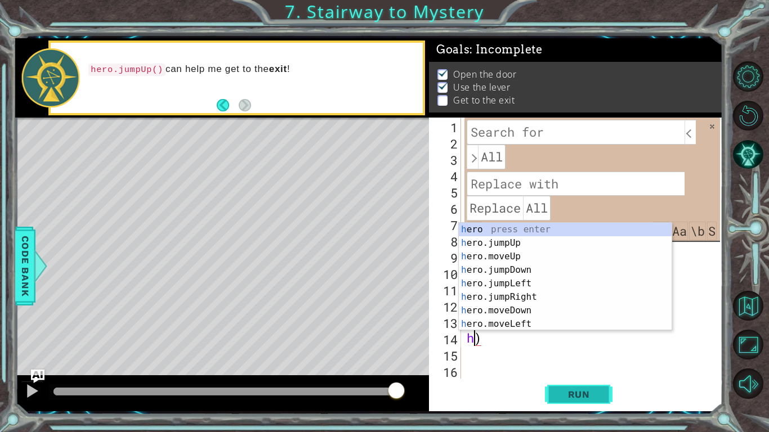
type textarea ")"
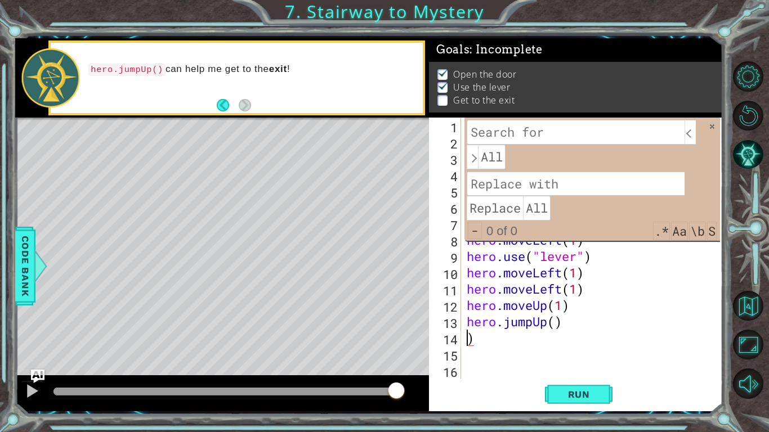
click at [483, 347] on div "hero . moveRight ( ) hero . jumpRight ( ) hero . moveUp ( 1 ) hero . moveRight …" at bounding box center [594, 265] width 261 height 294
click at [485, 339] on div "hero . moveRight ( ) hero . jumpRight ( ) hero . moveUp ( 1 ) hero . moveRight …" at bounding box center [594, 265] width 261 height 294
type textarea ")"
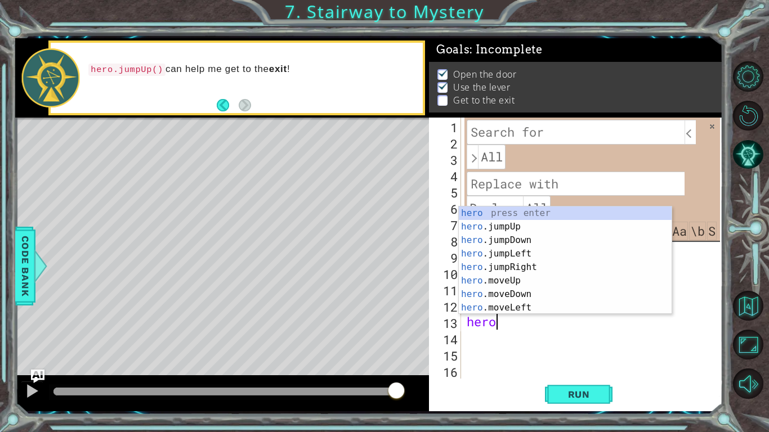
click at [503, 284] on div "hero press enter hero .jumpUp press enter hero .jumpDown press enter hero .jump…" at bounding box center [565, 274] width 213 height 135
type textarea "hero.moveUp(1)"
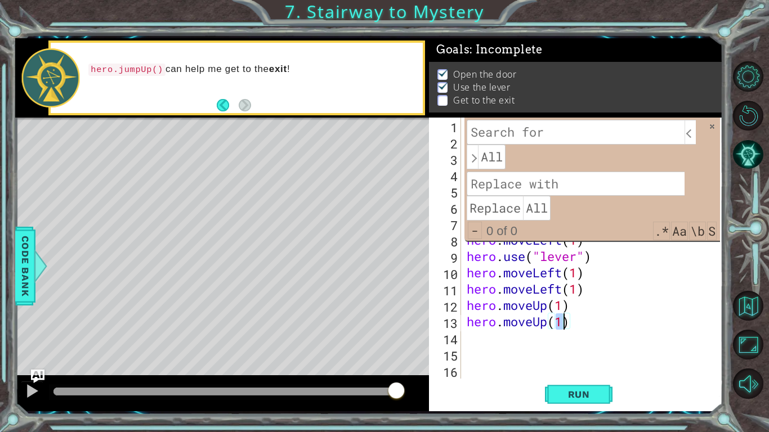
click at [458, 342] on div "14" at bounding box center [446, 339] width 30 height 16
type textarea "j"
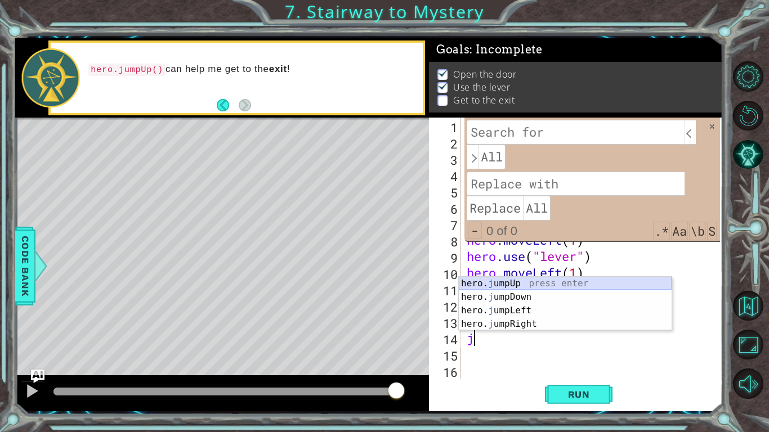
click at [540, 284] on div "hero. j umpUp press enter hero. j umpDown press enter hero. j umpLeft press ent…" at bounding box center [565, 317] width 213 height 81
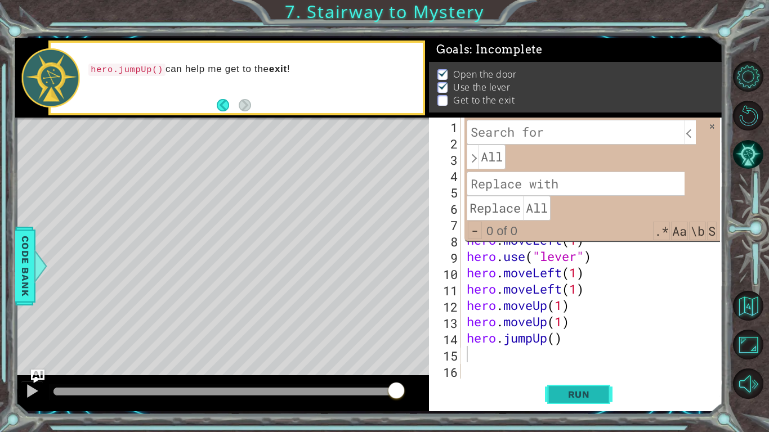
click at [587, 398] on span "Run" at bounding box center [579, 394] width 44 height 11
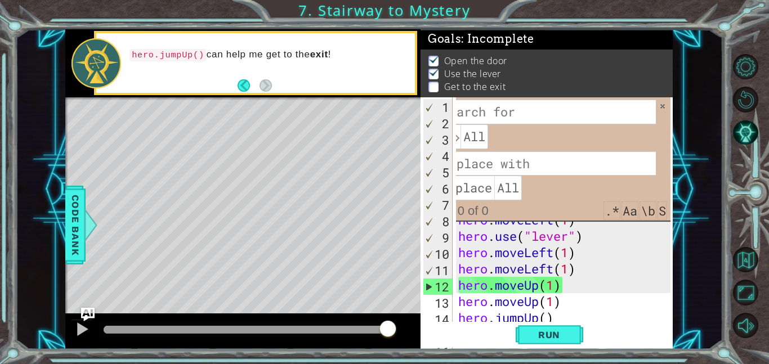
click at [670, 109] on div "1 2 3 4 5 6 7 8 9 10 11 12 13 14 15 16 17 hero . moveRight ( ) hero . jumpRight…" at bounding box center [546, 223] width 252 height 252
click at [666, 111] on div "​ ​ All Replace All - 0 of 0 .* Aa \b S" at bounding box center [553, 158] width 235 height 123
click at [662, 102] on span at bounding box center [662, 106] width 8 height 8
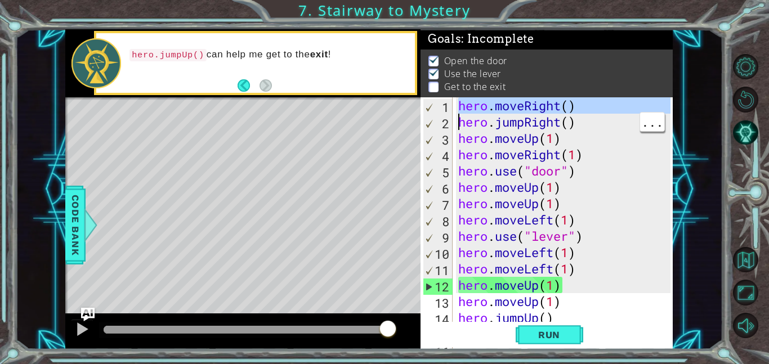
click at [19, 252] on div "1 ההההההההההההההההההההההההההההההההההההההההההההההההההההההההההההההההההההההההההההה…" at bounding box center [368, 189] width 707 height 320
click at [564, 338] on span "Run" at bounding box center [549, 334] width 44 height 11
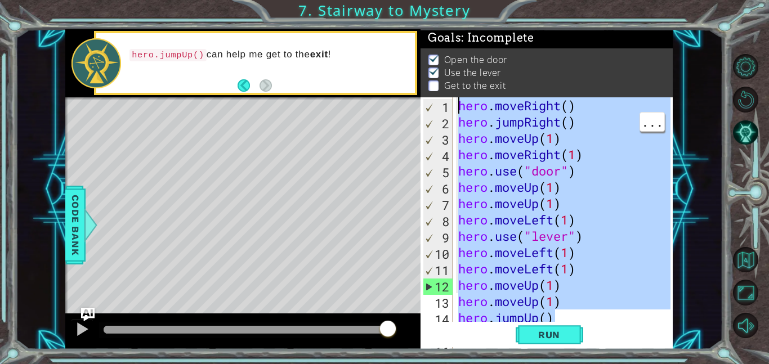
drag, startPoint x: 570, startPoint y: 282, endPoint x: 371, endPoint y: 31, distance: 320.1
click at [371, 31] on div "1 ההההההההההההההההההההההההההההההההההההההההההההההההההההההההההההההההההההההההההההה…" at bounding box center [368, 189] width 607 height 320
type textarea "hero.moveRight() hero.jumpRight()"
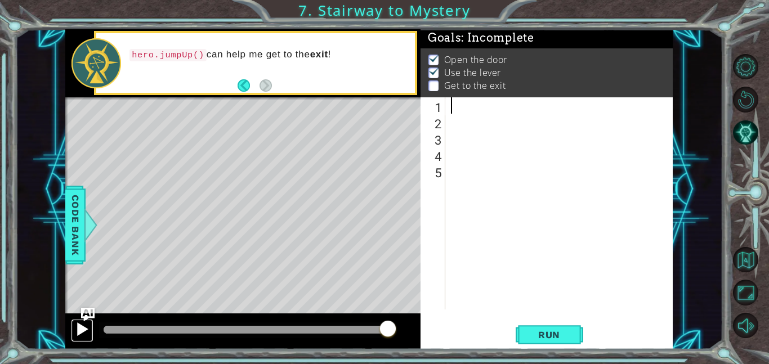
click at [88, 326] on div at bounding box center [82, 329] width 15 height 15
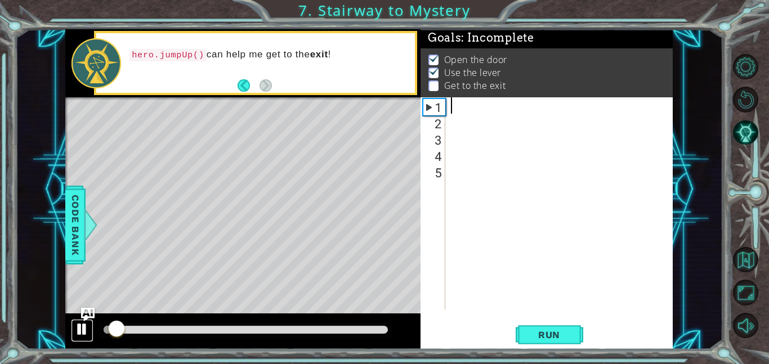
click at [88, 326] on div at bounding box center [82, 329] width 15 height 15
click at [459, 109] on div at bounding box center [562, 219] width 227 height 245
click at [541, 339] on span "Run" at bounding box center [549, 334] width 44 height 11
click at [480, 111] on div at bounding box center [562, 219] width 227 height 245
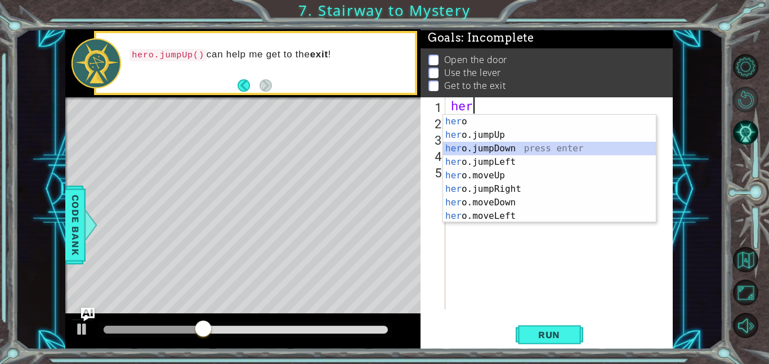
type textarea "her"
click at [743, 96] on button "Restart Level" at bounding box center [745, 99] width 25 height 25
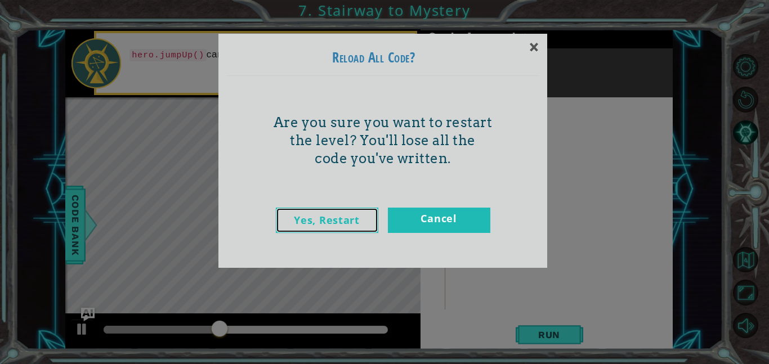
click at [351, 226] on link "Yes, Restart" at bounding box center [327, 220] width 102 height 25
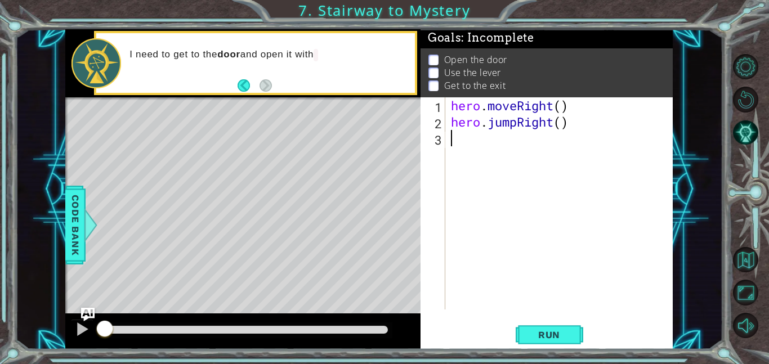
click at [501, 146] on div "hero . moveRight ( ) hero . jumpRight ( )" at bounding box center [562, 219] width 227 height 245
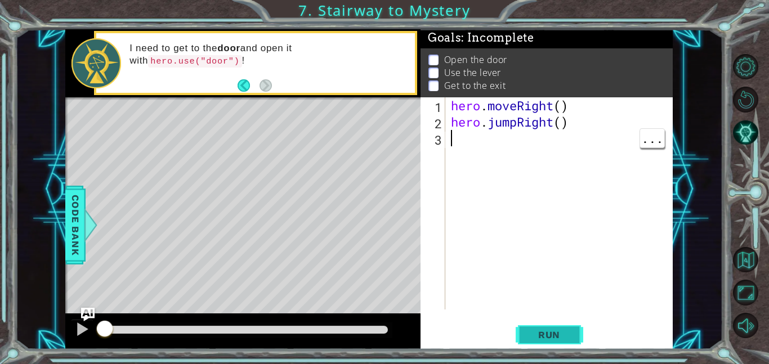
click at [546, 328] on button "Run" at bounding box center [550, 334] width 68 height 25
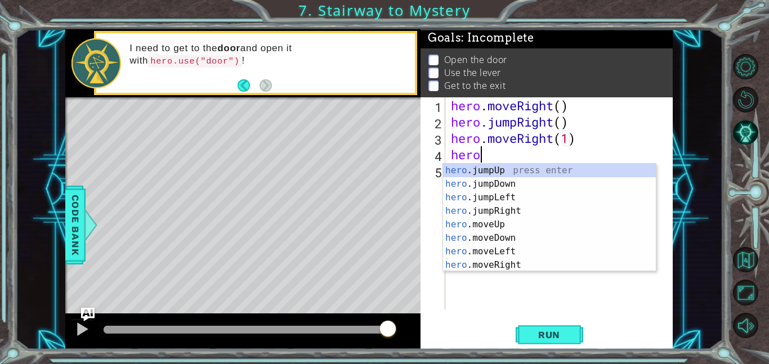
scroll to position [0, 1]
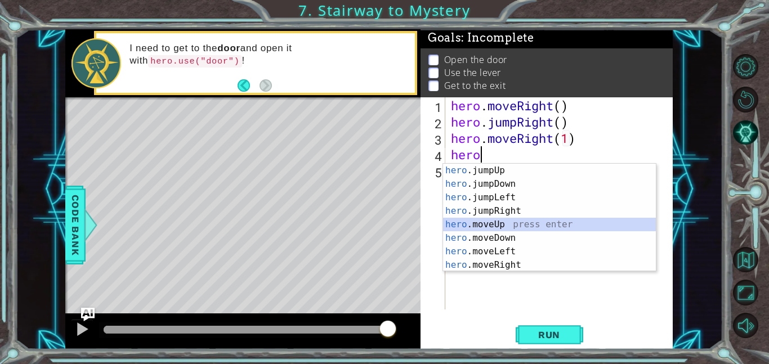
type textarea "hero.moveUp(1)"
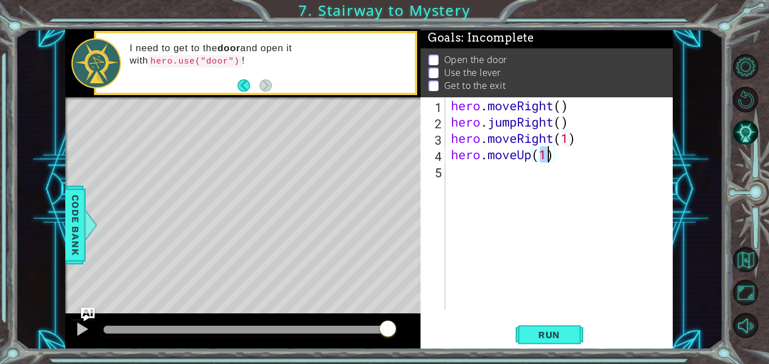
click at [489, 165] on div "hero . moveRight ( ) hero . jumpRight ( ) hero . moveRight ( 1 ) hero . moveUp …" at bounding box center [562, 219] width 227 height 245
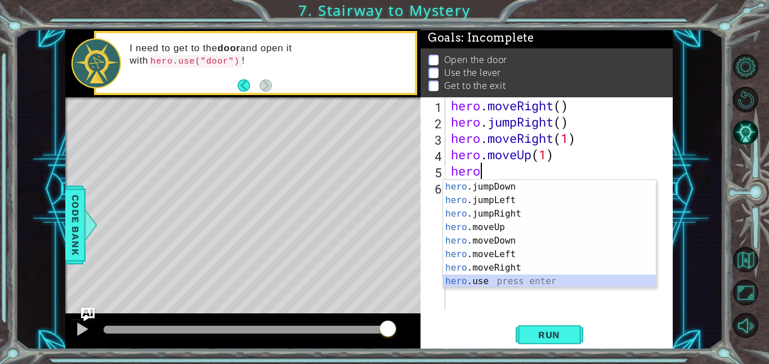
scroll to position [14, 0]
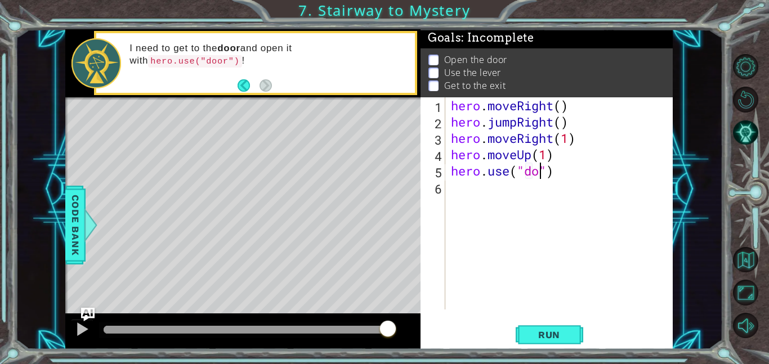
type textarea "hero.use("door")"
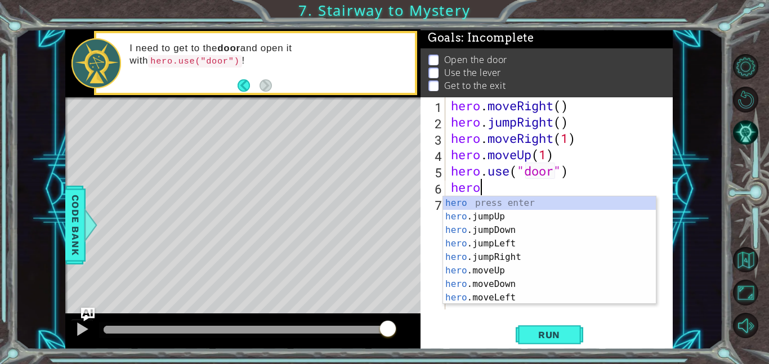
scroll to position [0, 1]
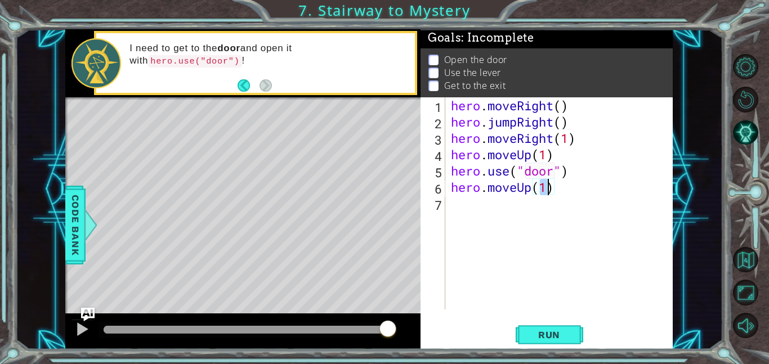
type textarea "hero.moveUp(2)"
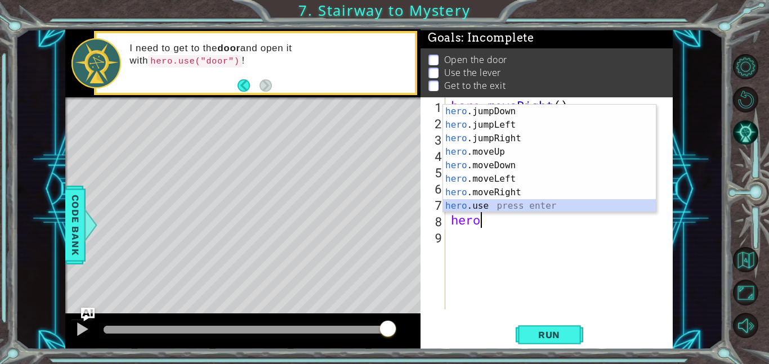
scroll to position [27, 0]
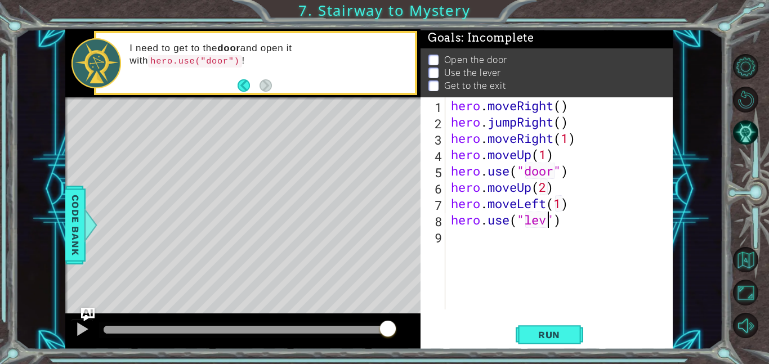
type textarea "hero.use("lever")"
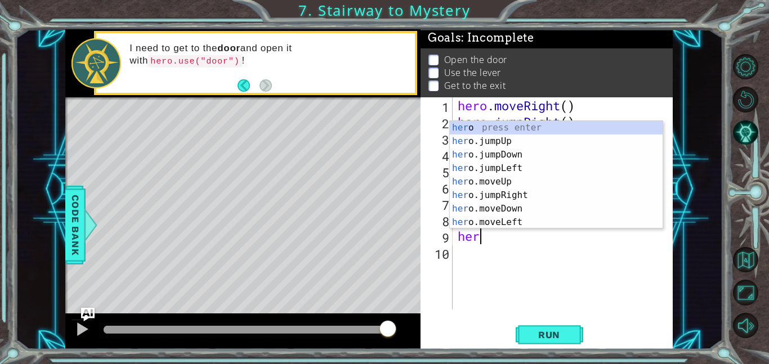
scroll to position [0, 1]
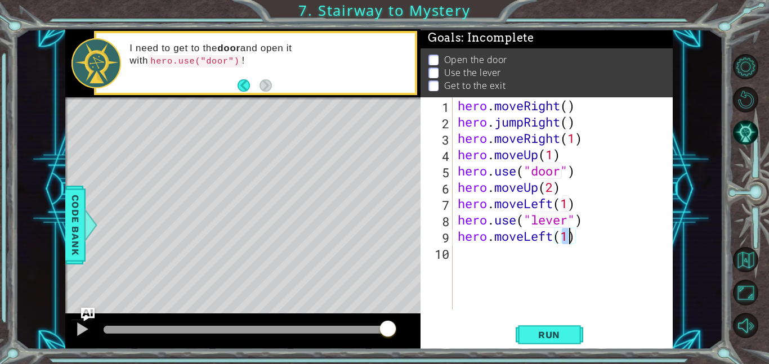
type textarea "hero.moveLeft(2)"
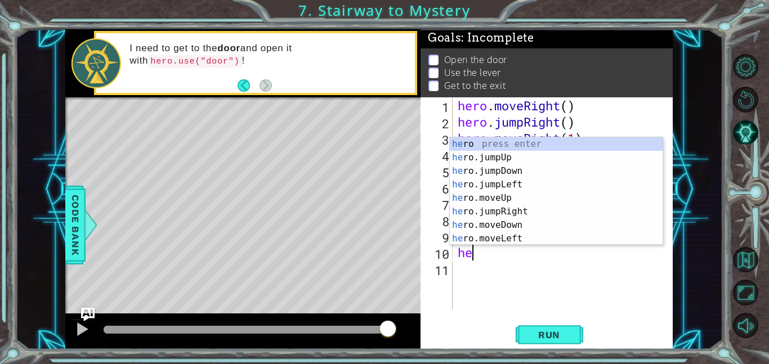
type textarea "hero"
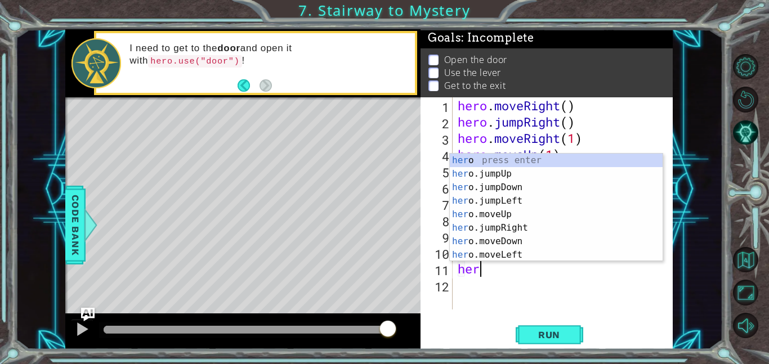
type textarea "hero"
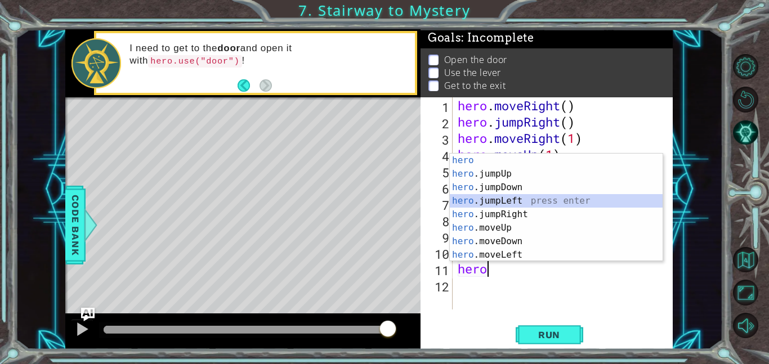
click at [468, 292] on div "hero . moveRight ( ) hero . jumpRight ( ) hero . moveRight ( 1 ) hero . moveUp …" at bounding box center [565, 219] width 221 height 245
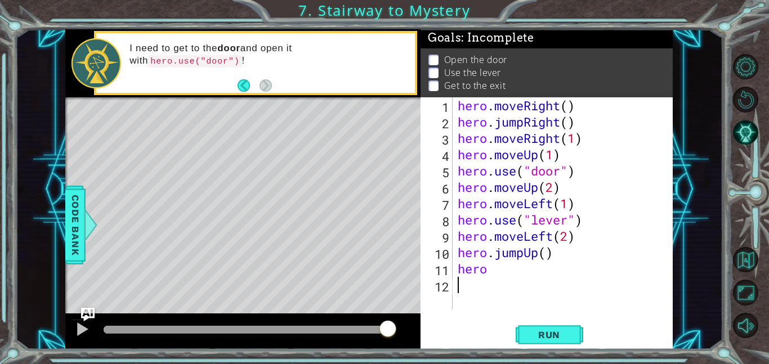
scroll to position [0, 0]
click at [539, 254] on div "hero . moveRight ( ) hero . jumpRight ( ) hero . moveRight ( 1 ) hero . moveUp …" at bounding box center [565, 219] width 221 height 245
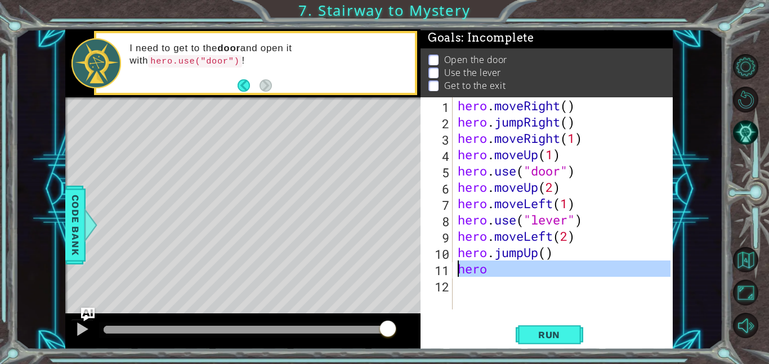
drag, startPoint x: 489, startPoint y: 278, endPoint x: 450, endPoint y: 274, distance: 39.6
click at [450, 274] on div "hero.jumpUp() 1 2 3 4 5 6 7 8 9 10 11 12 hero . moveRight ( ) hero . jumpRight …" at bounding box center [545, 203] width 250 height 212
type textarea "hero"
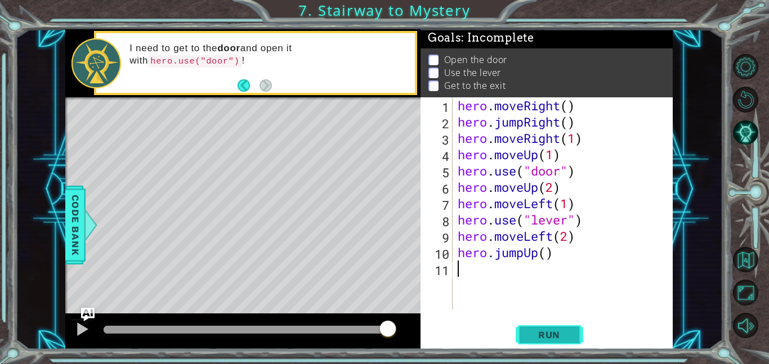
click at [562, 342] on button "Run" at bounding box center [550, 334] width 68 height 25
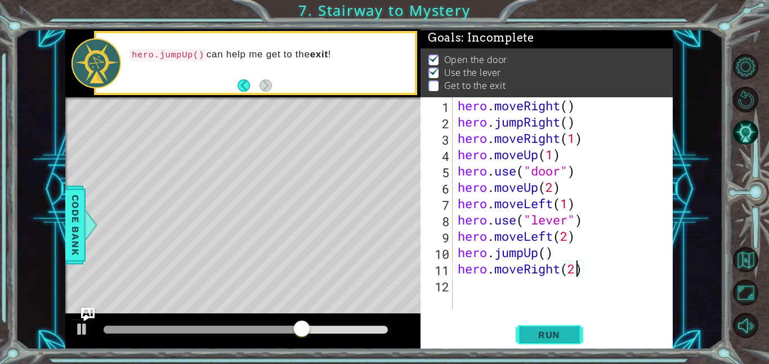
scroll to position [0, 5]
type textarea "hero.moveRight(2)"
click at [555, 339] on span "Run" at bounding box center [549, 334] width 44 height 11
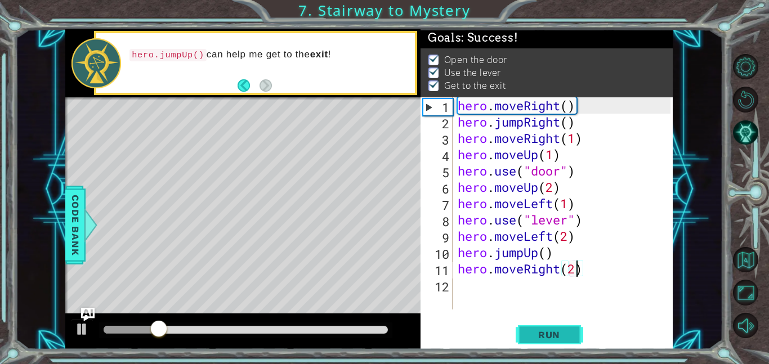
click at [554, 340] on button "Run" at bounding box center [550, 334] width 68 height 25
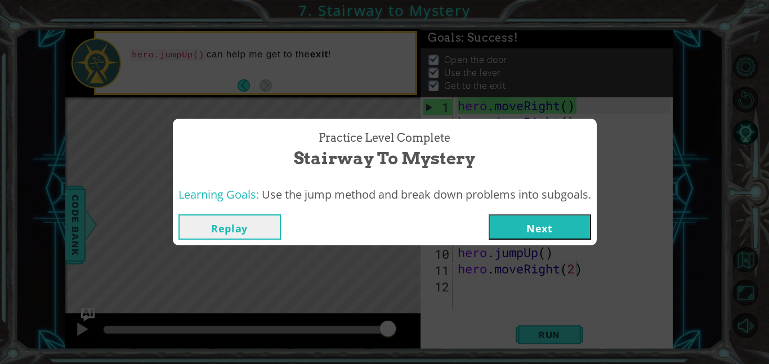
click at [531, 225] on button "Next" at bounding box center [540, 226] width 102 height 25
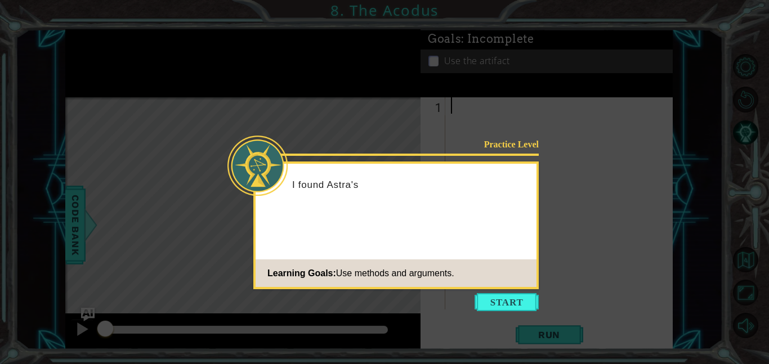
click at [518, 314] on icon at bounding box center [384, 182] width 769 height 364
click at [509, 303] on button "Start" at bounding box center [506, 302] width 64 height 18
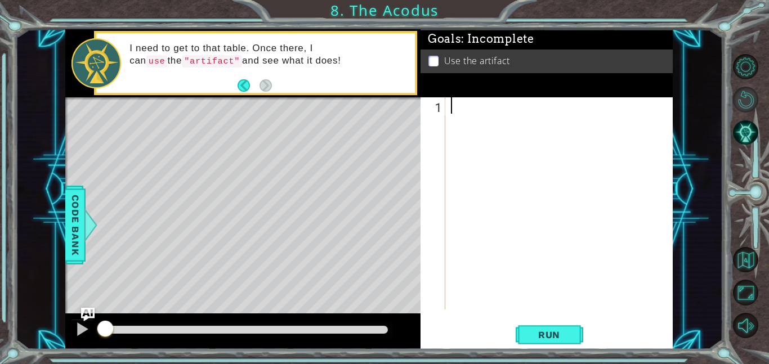
click at [734, 106] on button "Restart Level" at bounding box center [745, 99] width 25 height 25
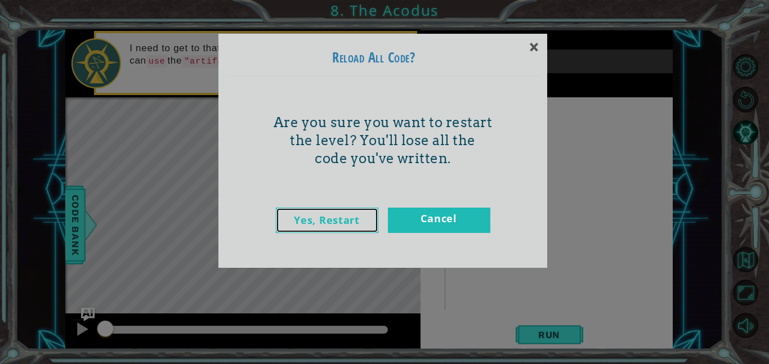
click at [359, 213] on link "Yes, Restart" at bounding box center [327, 220] width 102 height 25
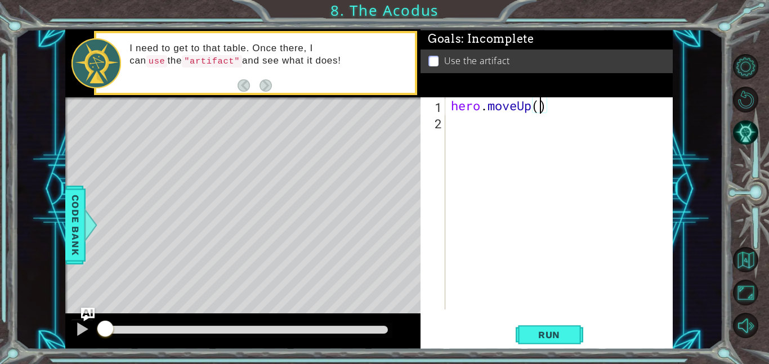
scroll to position [0, 4]
click at [521, 339] on button "Run" at bounding box center [550, 334] width 68 height 25
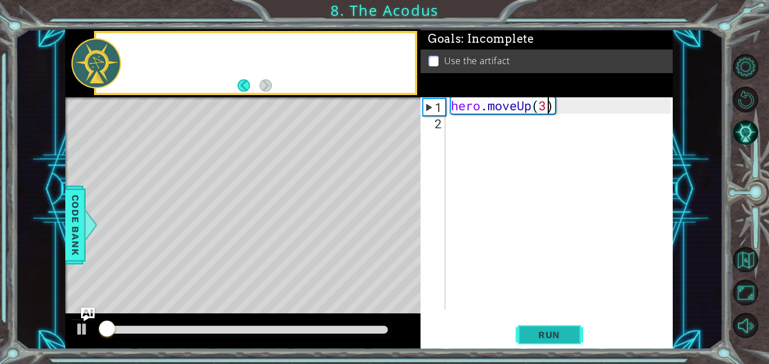
click at [537, 344] on button "Run" at bounding box center [550, 334] width 68 height 25
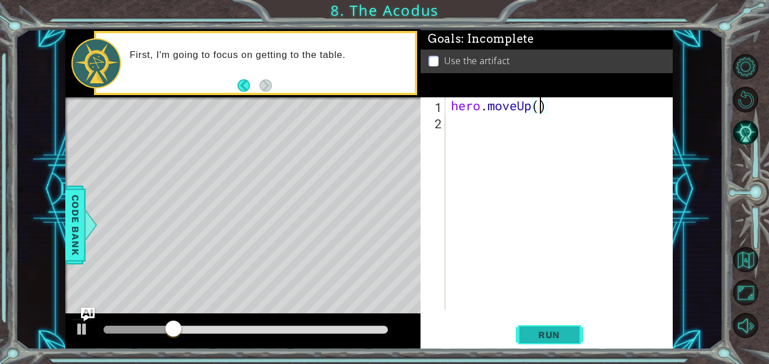
type textarea "hero.moveUp(2)"
click at [470, 138] on div "hero . moveUp ( 2 )" at bounding box center [562, 219] width 227 height 245
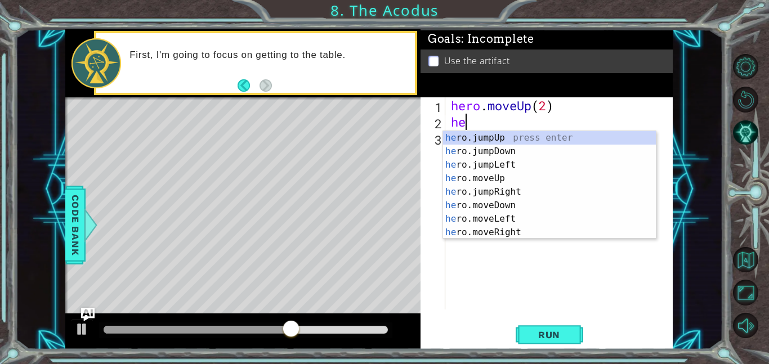
click at [481, 222] on div "he ro.jumpUp press enter he ro.jumpDown press enter he ro.jumpLeft press enter …" at bounding box center [549, 198] width 213 height 135
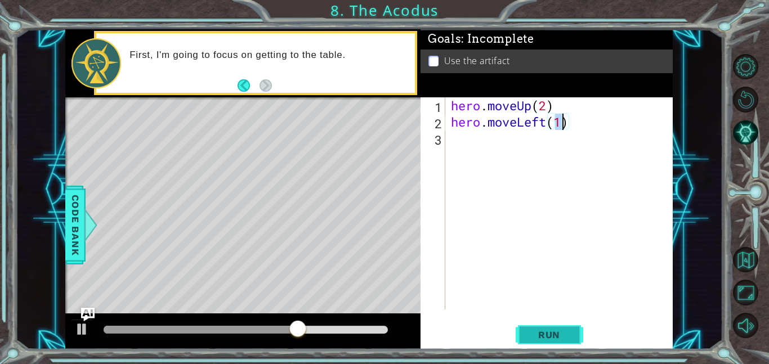
type textarea "hero.moveLeft(1)"
click at [537, 336] on span "Run" at bounding box center [549, 334] width 44 height 11
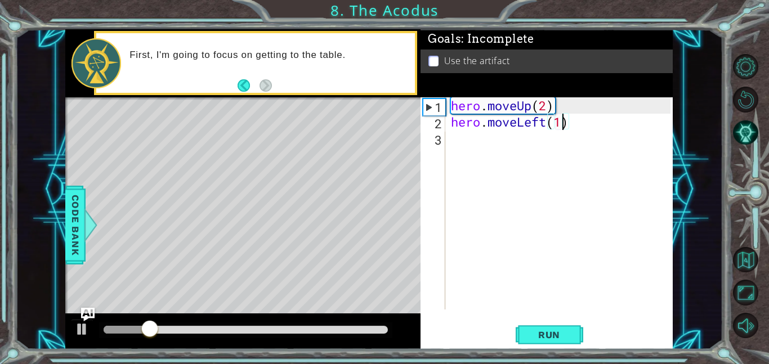
click at [457, 142] on div "hero . moveUp ( 2 ) hero . moveLeft ( 1 )" at bounding box center [562, 219] width 227 height 245
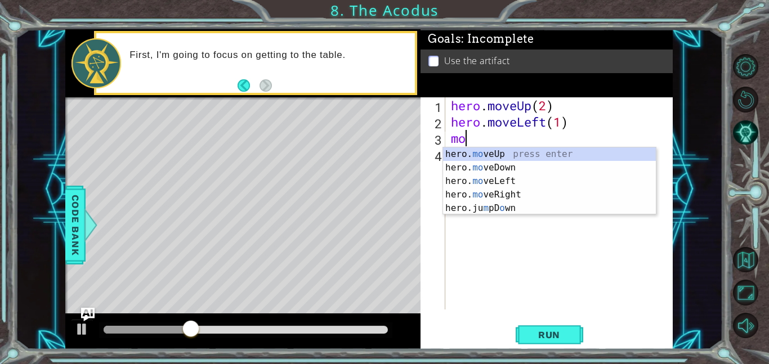
click at [481, 172] on div "hero. mo veUp press enter hero. mo veDown press enter hero. mo veLeft press ent…" at bounding box center [549, 194] width 213 height 95
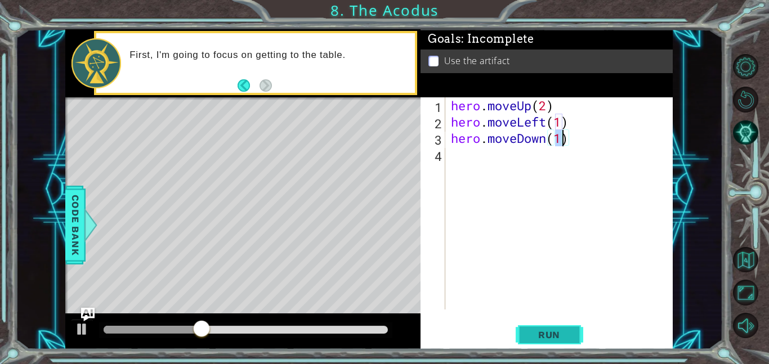
click at [546, 339] on span "Run" at bounding box center [549, 334] width 44 height 11
type textarea "hero.moveDown(2)"
click at [537, 336] on span "Run" at bounding box center [549, 334] width 44 height 11
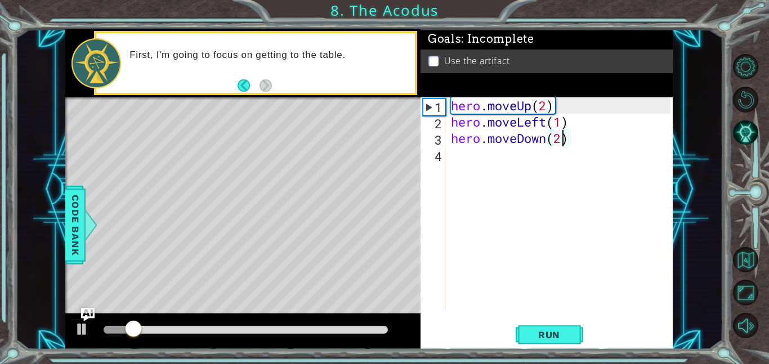
click at [454, 165] on div "hero . moveUp ( 2 ) hero . moveLeft ( 1 ) hero . moveDown ( 2 )" at bounding box center [562, 219] width 227 height 245
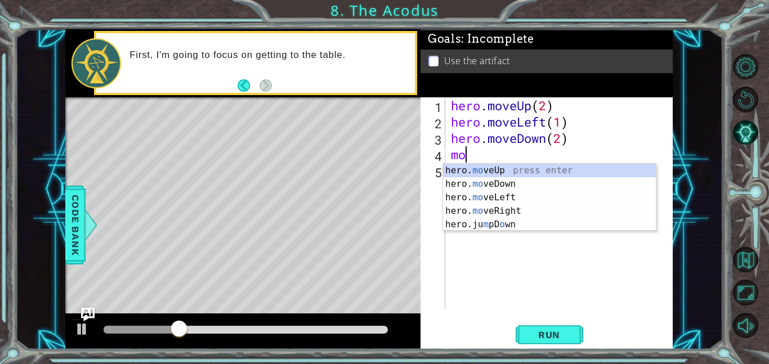
click at [494, 199] on div "hero. mo veUp press enter hero. mo veDown press enter hero. mo veLeft press ent…" at bounding box center [549, 211] width 213 height 95
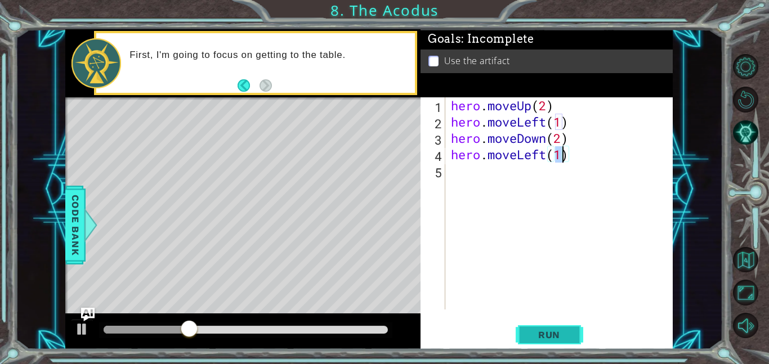
type textarea "hero.moveLeft(1)"
click at [537, 334] on span "Run" at bounding box center [549, 334] width 44 height 11
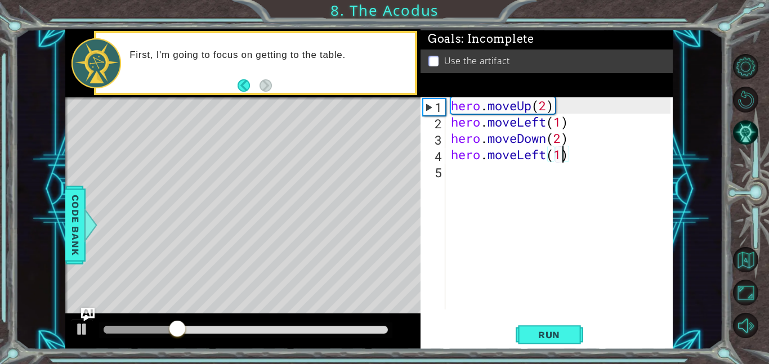
click at [451, 180] on div "hero . moveUp ( 2 ) hero . moveLeft ( 1 ) hero . moveDown ( 2 ) hero . moveLeft…" at bounding box center [562, 219] width 227 height 245
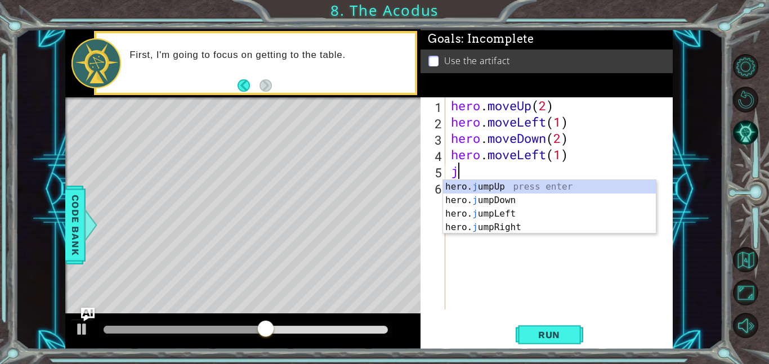
type textarea "ju"
click at [488, 194] on div "hero. ju mpUp press enter hero. ju mpDown press enter hero. [PERSON_NAME] mpLef…" at bounding box center [549, 220] width 213 height 81
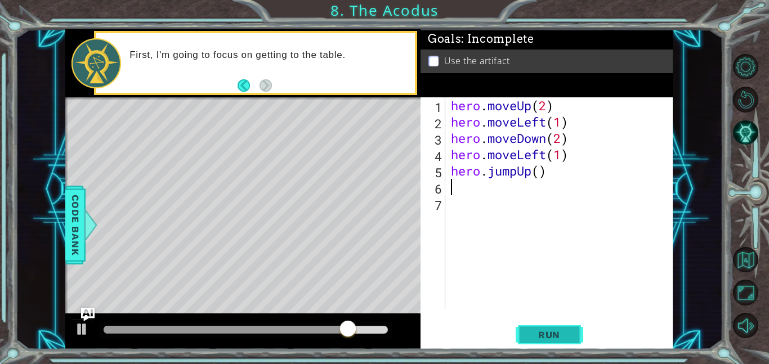
click at [546, 345] on button "Run" at bounding box center [550, 334] width 68 height 25
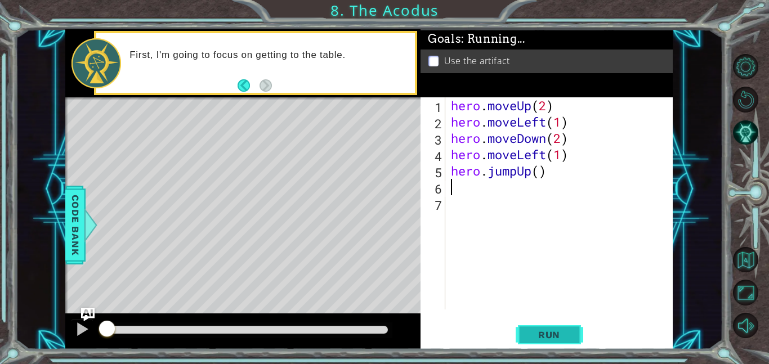
click at [535, 335] on span "Run" at bounding box center [549, 334] width 44 height 11
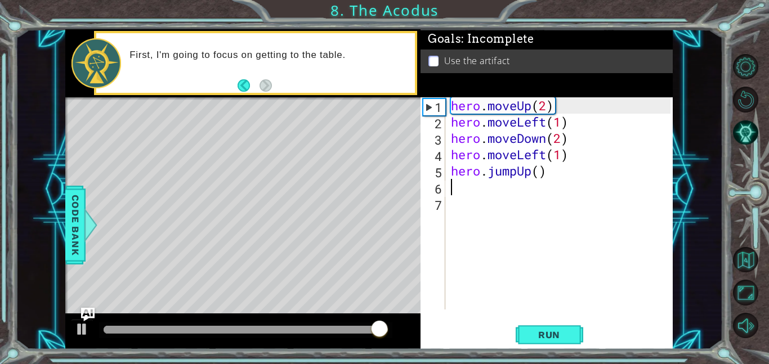
click at [567, 160] on div "hero . moveUp ( 2 ) hero . moveLeft ( 1 ) hero . moveDown ( 2 ) hero . moveLeft…" at bounding box center [562, 219] width 227 height 245
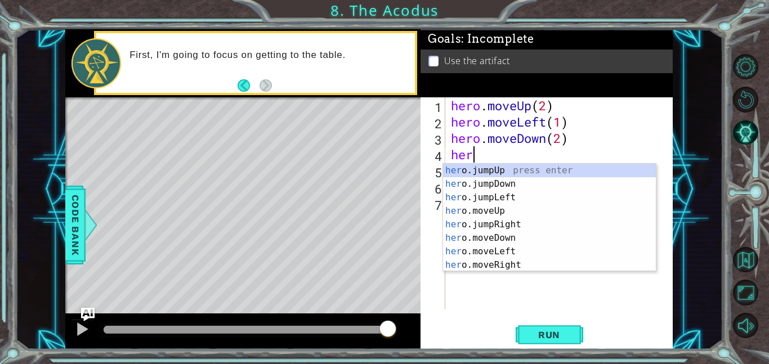
type textarea "h"
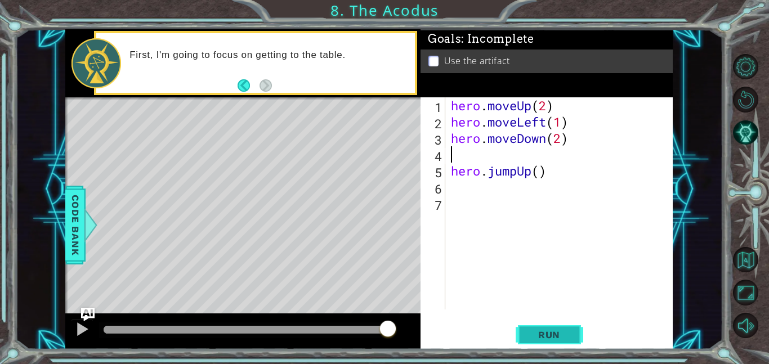
click at [562, 338] on span "Run" at bounding box center [549, 334] width 44 height 11
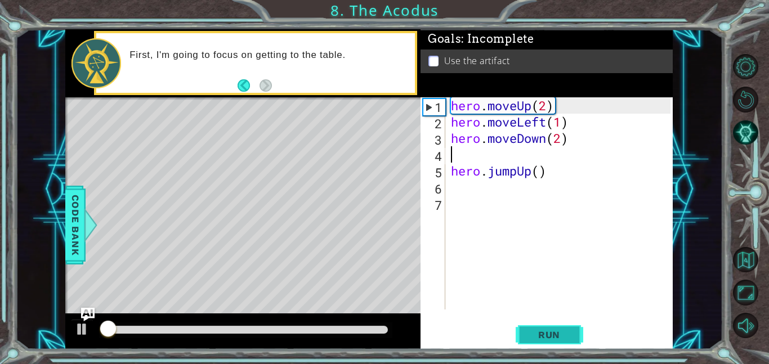
click at [552, 337] on span "Run" at bounding box center [549, 334] width 44 height 11
click at [549, 175] on div "hero . moveUp ( 2 ) hero . moveLeft ( 1 ) hero . moveDown ( 2 ) hero . jumpUp (…" at bounding box center [562, 219] width 227 height 245
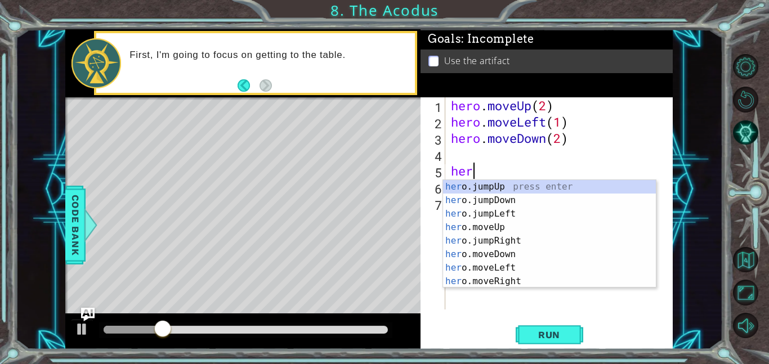
type textarea "h"
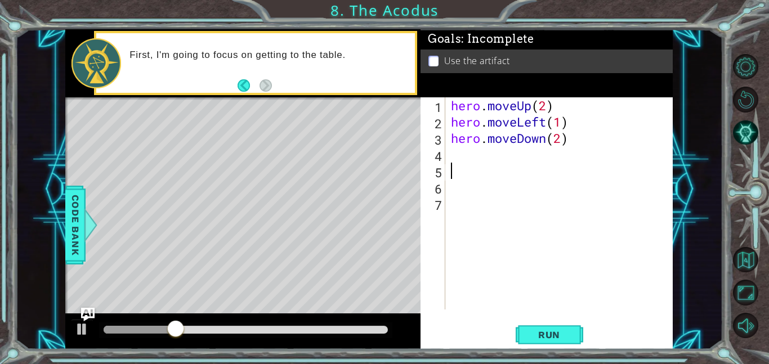
click at [458, 166] on div "hero . moveUp ( 2 ) hero . moveLeft ( 1 ) hero . moveDown ( 2 )" at bounding box center [562, 219] width 227 height 245
click at [450, 155] on div "hero . moveUp ( 2 ) hero . moveLeft ( 1 ) hero . moveDown ( 2 )" at bounding box center [562, 219] width 227 height 245
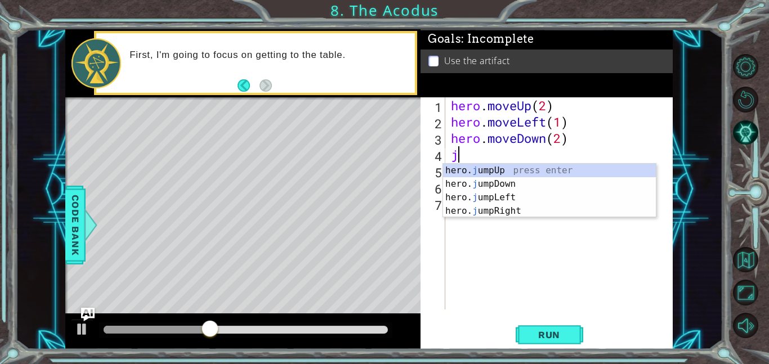
type textarea "ju"
click at [491, 196] on div "hero. ju mpUp press enter hero. ju mpDown press enter hero. [PERSON_NAME] mpLef…" at bounding box center [549, 204] width 213 height 81
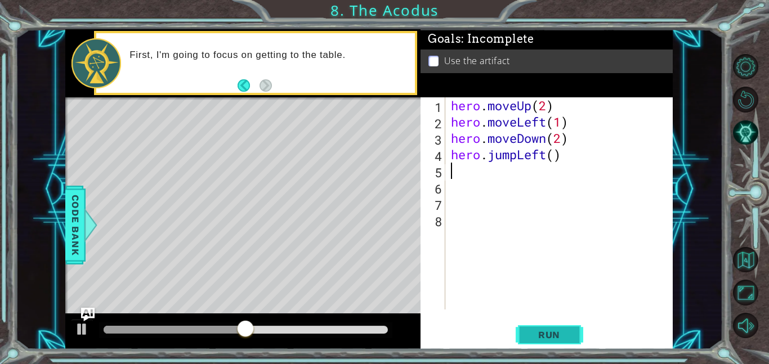
click at [545, 326] on button "Run" at bounding box center [550, 334] width 68 height 25
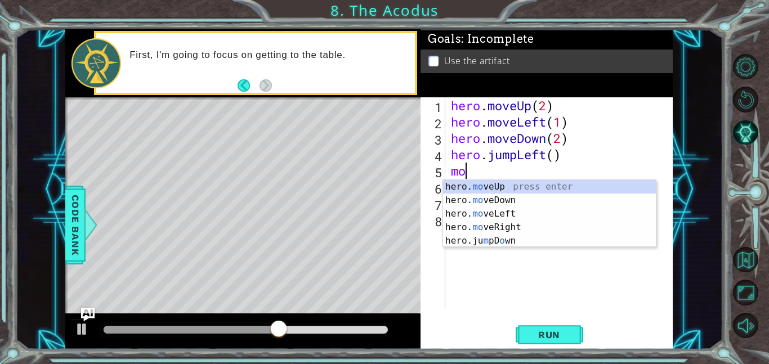
click at [498, 227] on div "hero. mo veUp press enter hero. mo veDown press enter hero. mo veLeft press ent…" at bounding box center [549, 227] width 213 height 95
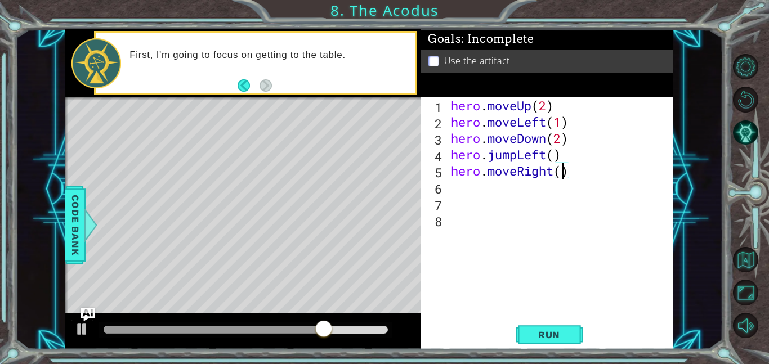
scroll to position [0, 5]
click at [537, 335] on span "Run" at bounding box center [549, 334] width 44 height 11
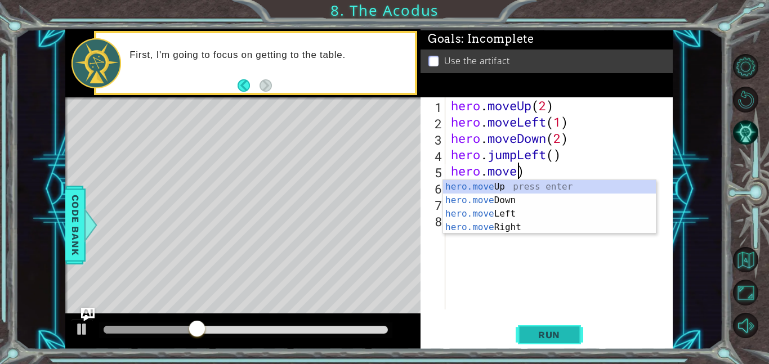
scroll to position [0, 3]
click at [508, 191] on div "hero.move Up press enter hero.move Down press enter hero.move Left press enter …" at bounding box center [549, 220] width 213 height 81
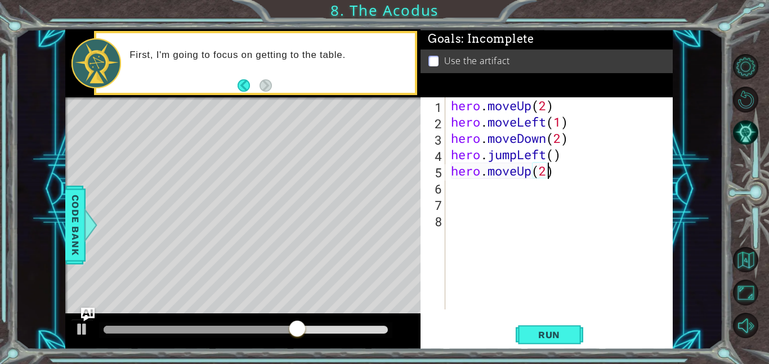
scroll to position [0, 4]
type textarea "hero.moveUp(2)"
click at [535, 325] on button "Run" at bounding box center [550, 334] width 68 height 25
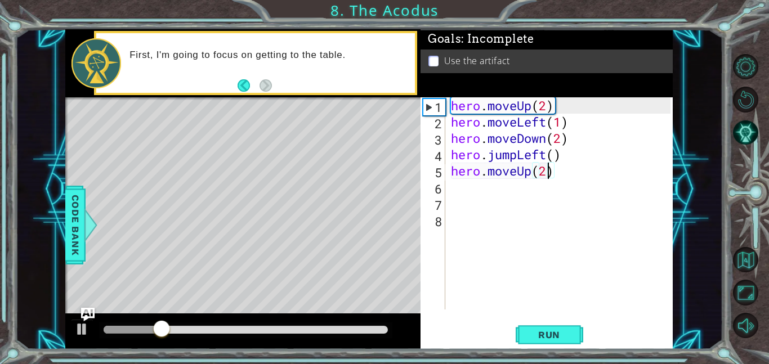
click at [463, 194] on div "hero . moveUp ( 2 ) hero . moveLeft ( 1 ) hero . moveDown ( 2 ) hero . jumpLeft…" at bounding box center [562, 219] width 227 height 245
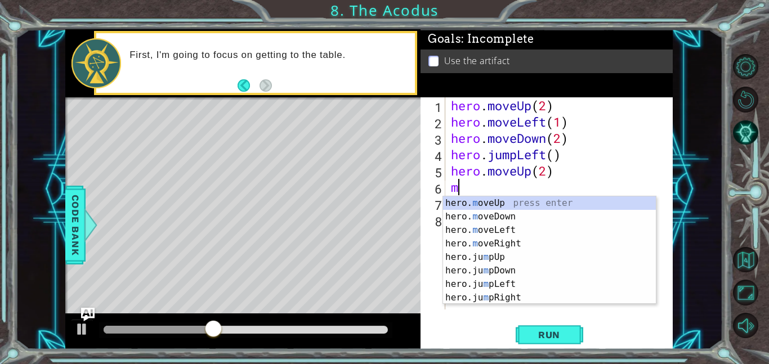
click at [510, 241] on div "hero. m oveUp press enter hero. m oveDown press enter hero. m oveLeft press ent…" at bounding box center [549, 263] width 213 height 135
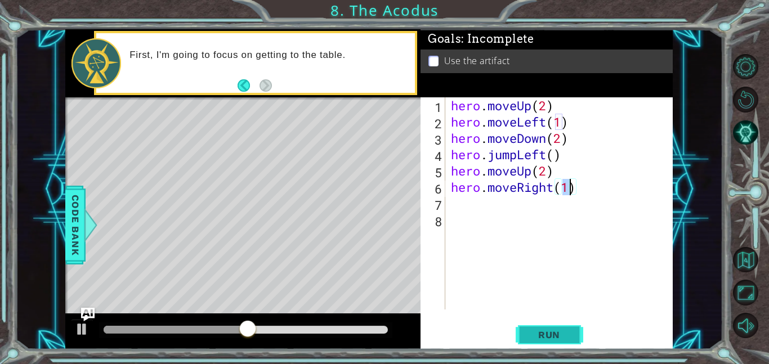
type textarea "hero.moveRight(1)"
click at [536, 328] on button "Run" at bounding box center [550, 334] width 68 height 25
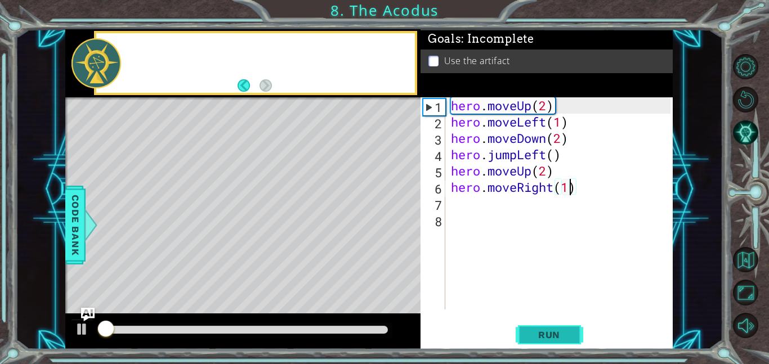
click at [536, 343] on button "Run" at bounding box center [550, 334] width 68 height 25
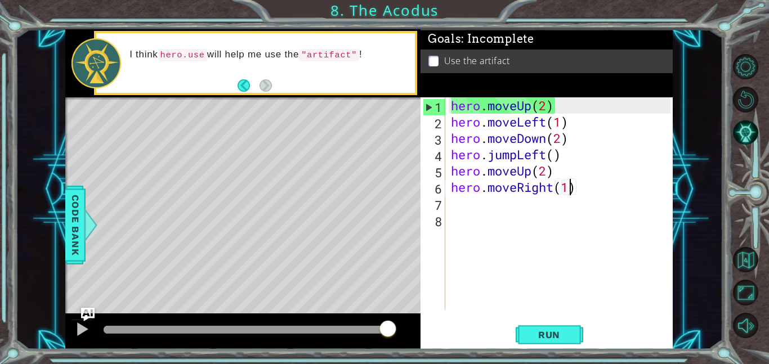
click at [454, 209] on div "hero . moveUp ( 2 ) hero . moveLeft ( 1 ) hero . moveDown ( 2 ) hero . jumpLeft…" at bounding box center [562, 219] width 227 height 245
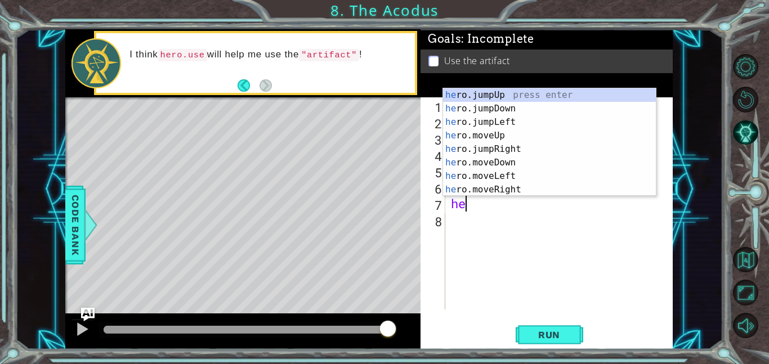
type textarea "h"
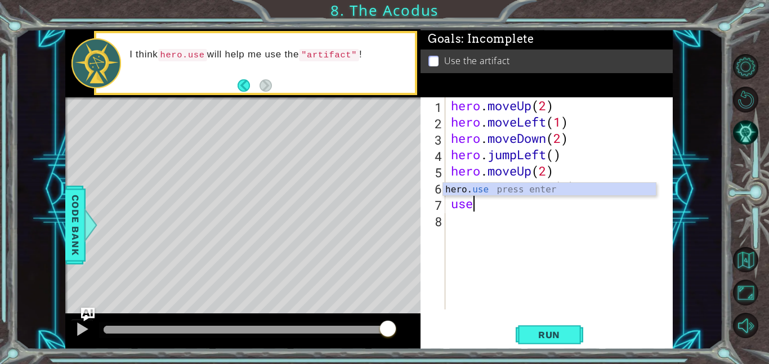
click at [521, 179] on div "hero . moveUp ( 2 ) hero . moveLeft ( 1 ) hero . moveDown ( 2 ) hero . jumpLeft…" at bounding box center [562, 219] width 227 height 245
type textarea "hero.moveUp(2)"
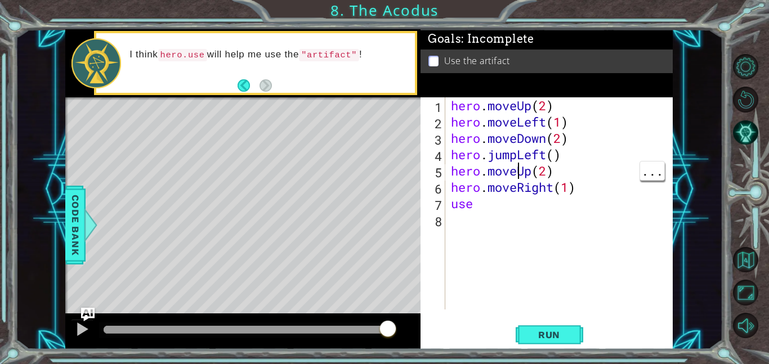
click at [487, 214] on div "hero . moveUp ( 2 ) hero . moveLeft ( 1 ) hero . moveDown ( 2 ) hero . jumpLeft…" at bounding box center [562, 219] width 227 height 245
click at [490, 199] on div "hero . moveUp ( 2 ) hero . moveLeft ( 1 ) hero . moveDown ( 2 ) hero . jumpLeft…" at bounding box center [562, 219] width 227 height 245
click at [537, 340] on span "Run" at bounding box center [549, 334] width 44 height 11
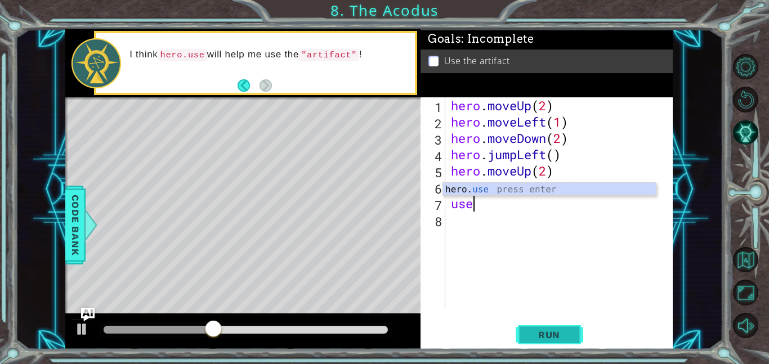
scroll to position [0, 0]
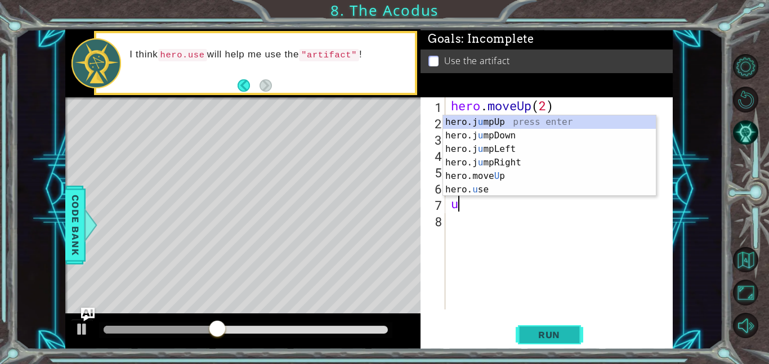
type textarea "u"
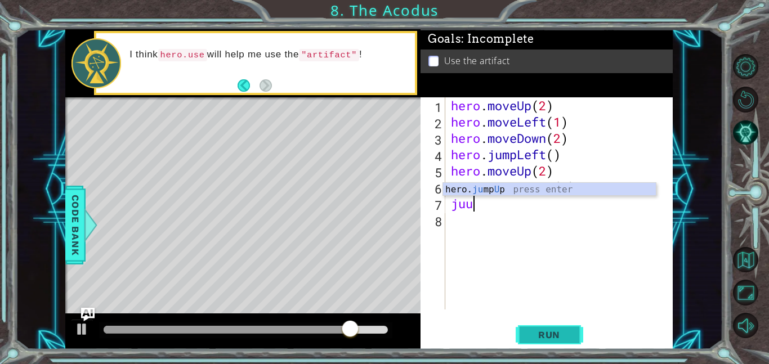
type textarea "j"
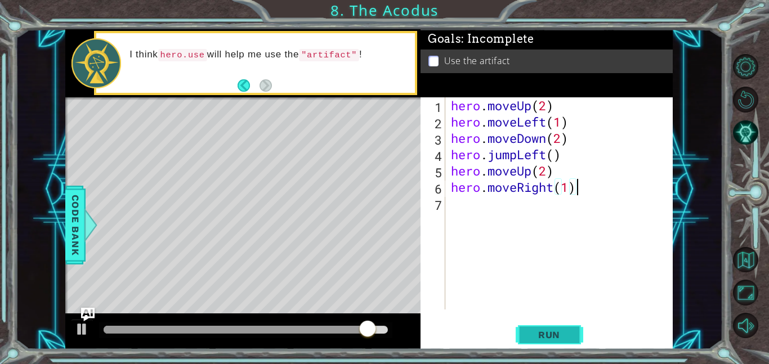
scroll to position [0, 5]
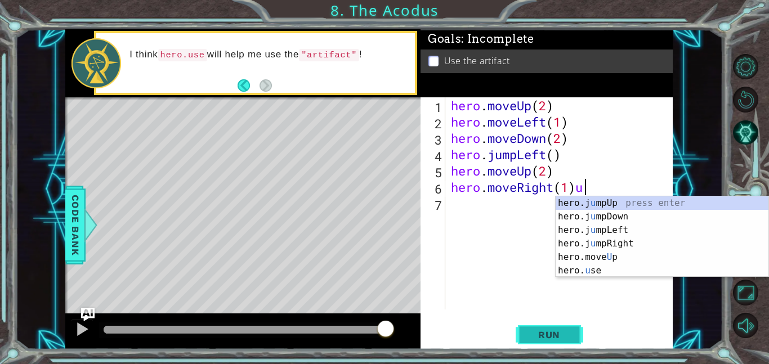
type textarea "hero.moveRight(1)"
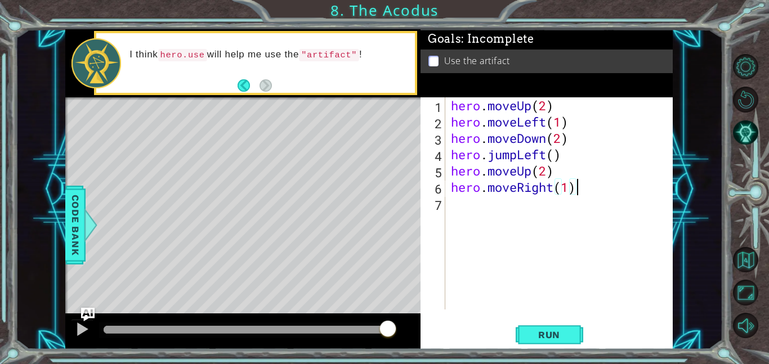
click at [449, 203] on div "hero . moveUp ( 2 ) hero . moveLeft ( 1 ) hero . moveDown ( 2 ) hero . jumpLeft…" at bounding box center [562, 219] width 227 height 245
type textarea "u"
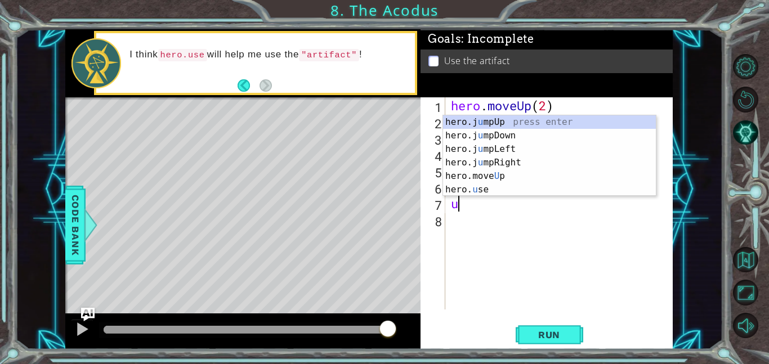
click at [480, 198] on div "hero . moveUp ( 2 ) hero . moveLeft ( 1 ) hero . moveDown ( 2 ) hero . jumpLeft…" at bounding box center [562, 219] width 227 height 245
click at [481, 193] on div "hero.j u mpUp press enter hero.j u mpDown press enter hero.j u mpLeft press ent…" at bounding box center [549, 169] width 213 height 108
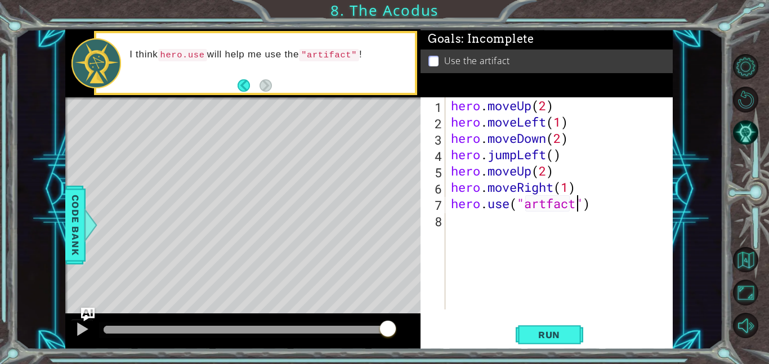
scroll to position [0, 6]
click at [549, 343] on button "Run" at bounding box center [550, 334] width 68 height 25
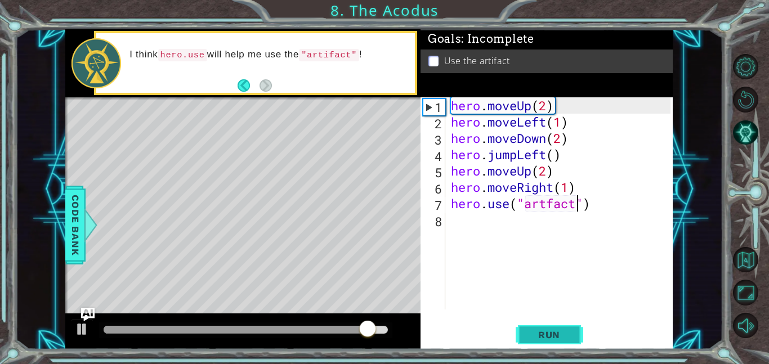
click at [566, 333] on span "Run" at bounding box center [549, 334] width 44 height 11
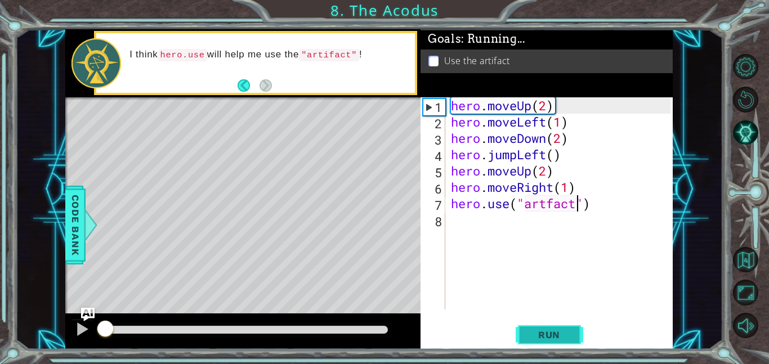
click at [566, 333] on span "Run" at bounding box center [549, 334] width 44 height 11
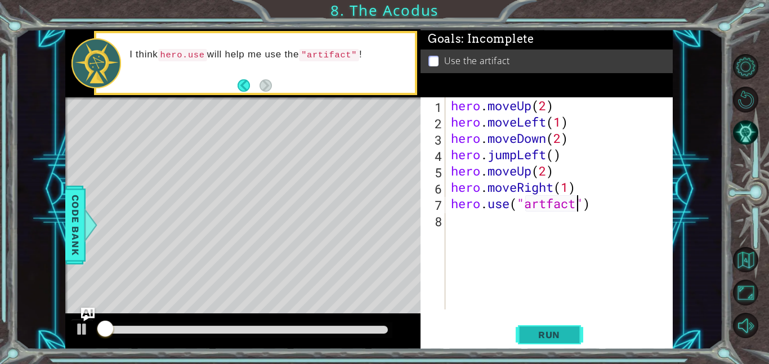
click at [566, 333] on span "Run" at bounding box center [549, 334] width 44 height 11
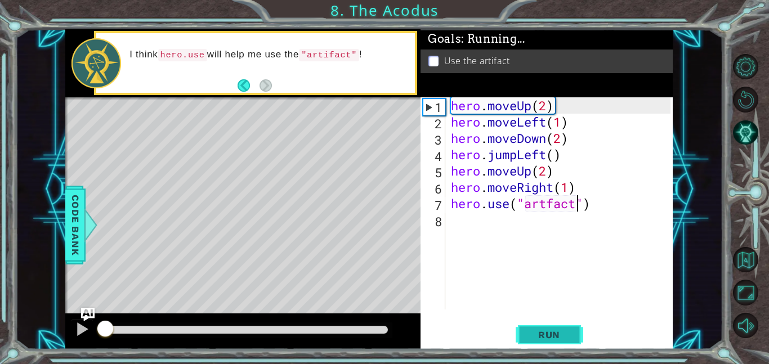
click at [566, 333] on span "Run" at bounding box center [549, 334] width 44 height 11
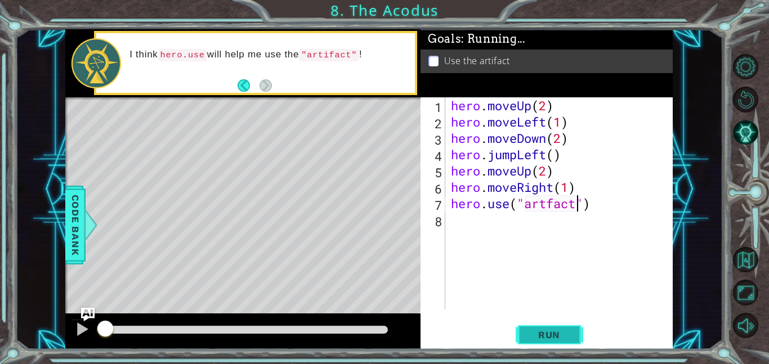
click at [566, 333] on span "Run" at bounding box center [549, 334] width 44 height 11
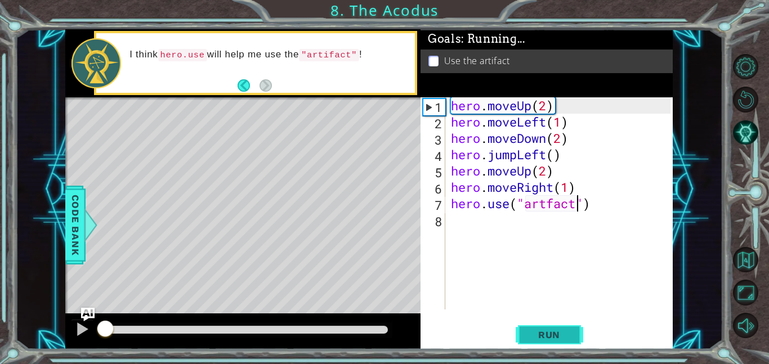
click at [566, 333] on span "Run" at bounding box center [549, 334] width 44 height 11
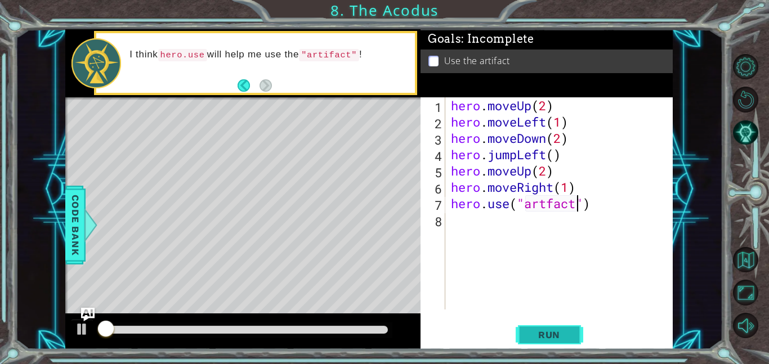
click at [566, 333] on span "Run" at bounding box center [549, 334] width 44 height 11
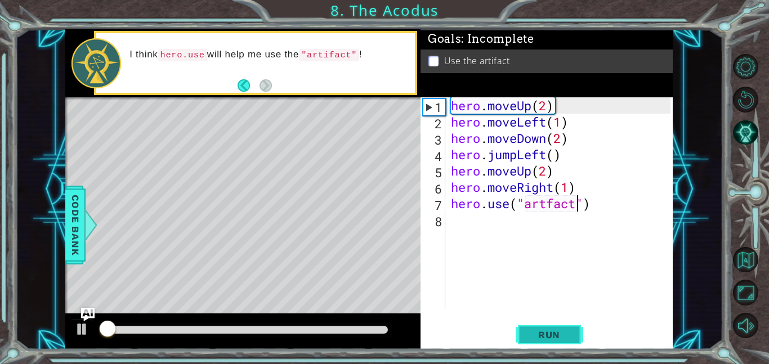
click at [566, 333] on span "Run" at bounding box center [549, 334] width 44 height 11
click at [549, 340] on span "Run" at bounding box center [549, 334] width 44 height 11
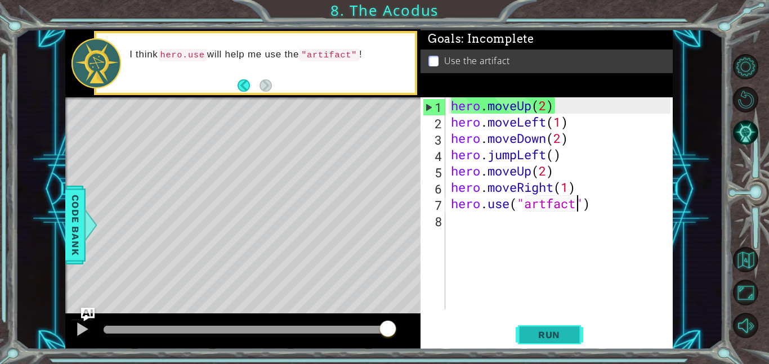
click at [561, 322] on button "Run" at bounding box center [550, 334] width 68 height 25
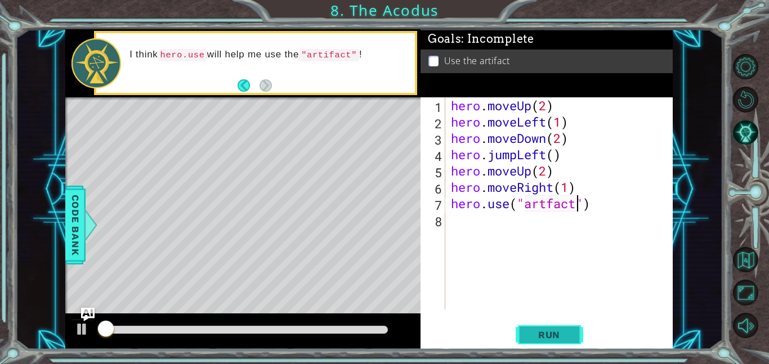
click at [543, 342] on button "Run" at bounding box center [550, 334] width 68 height 25
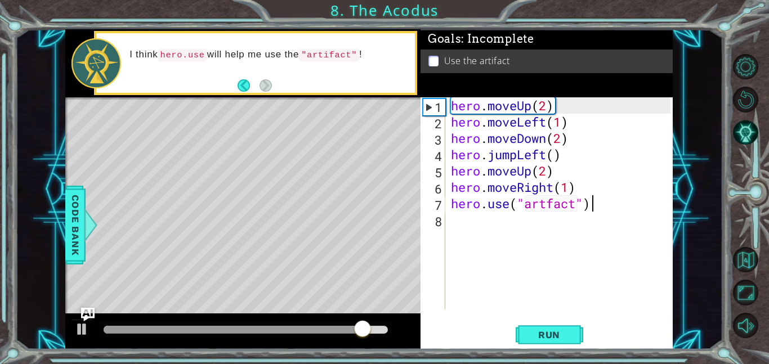
click at [597, 205] on div "hero . moveUp ( 2 ) hero . moveLeft ( 1 ) hero . moveDown ( 2 ) hero . jumpLeft…" at bounding box center [562, 219] width 227 height 245
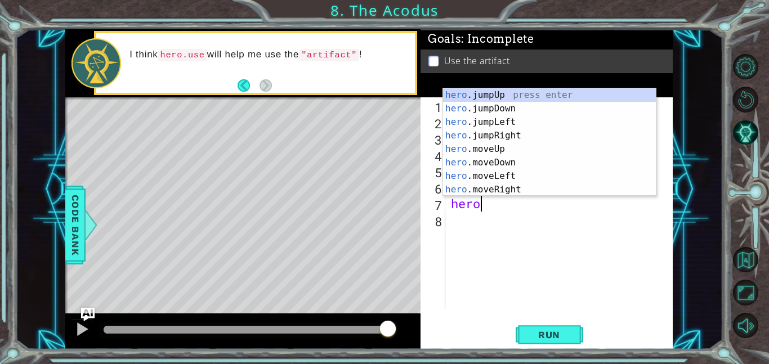
scroll to position [0, 1]
type textarea "h"
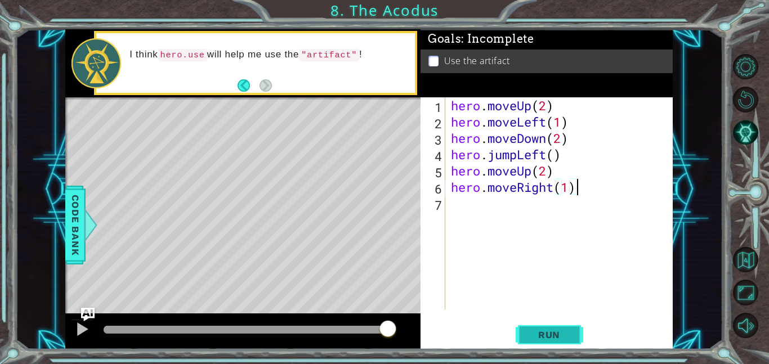
click at [561, 324] on button "Run" at bounding box center [550, 334] width 68 height 25
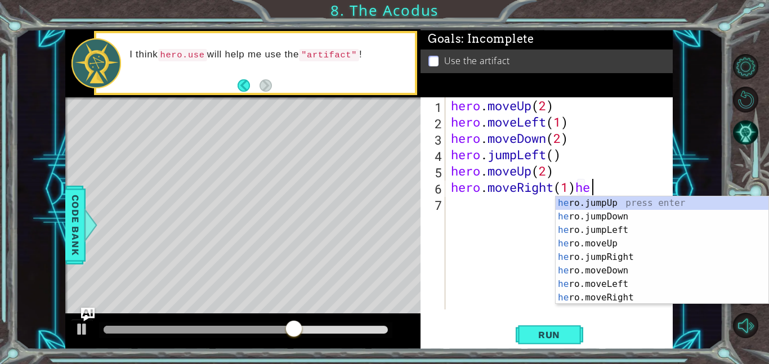
scroll to position [0, 6]
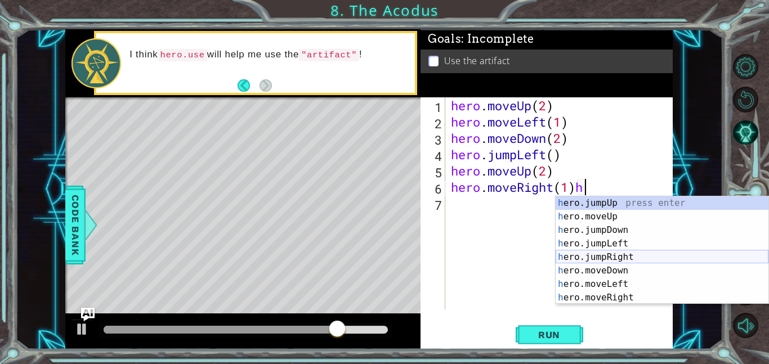
type textarea "hero.moveRight(1)"
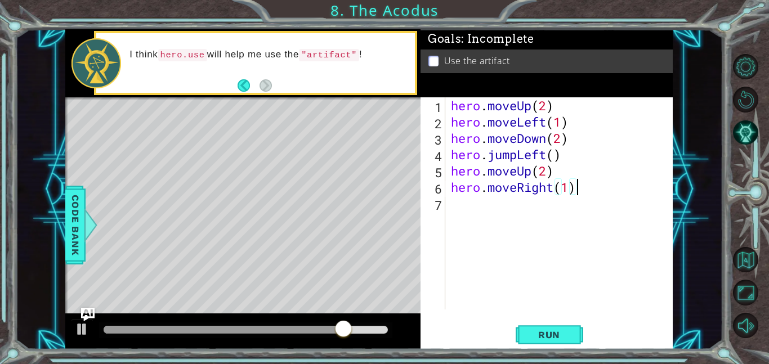
click at [454, 207] on div "hero . moveUp ( 2 ) hero . moveLeft ( 1 ) hero . moveDown ( 2 ) hero . jumpLeft…" at bounding box center [562, 219] width 227 height 245
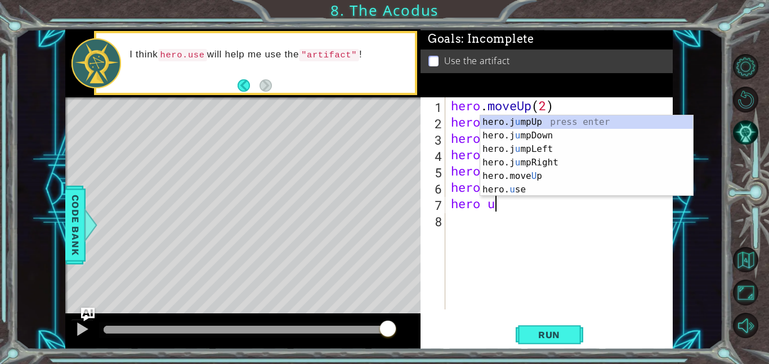
scroll to position [0, 1]
click at [527, 196] on body "1 ההההההההההההההההההההההההההההההההההההההההההההההההההההההההההההההההההההההההההההה…" at bounding box center [384, 182] width 769 height 364
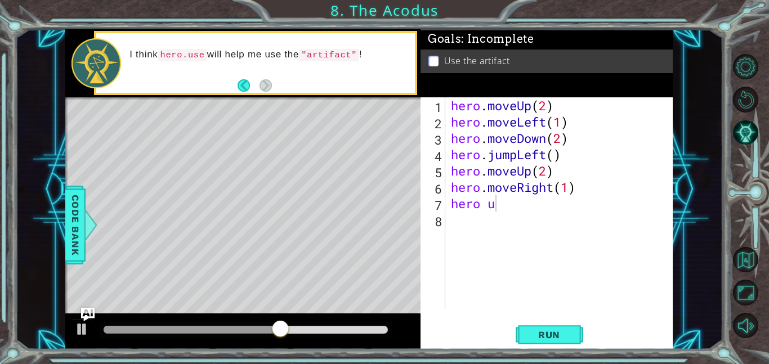
click at [577, 188] on div "hero . moveUp ( 2 ) hero . moveLeft ( 1 ) hero . moveDown ( 2 ) hero . jumpLeft…" at bounding box center [562, 219] width 227 height 245
click at [505, 206] on div "hero . moveUp ( 2 ) hero . moveLeft ( 1 ) hero . moveDown ( 2 ) hero . jumpLeft…" at bounding box center [562, 219] width 227 height 245
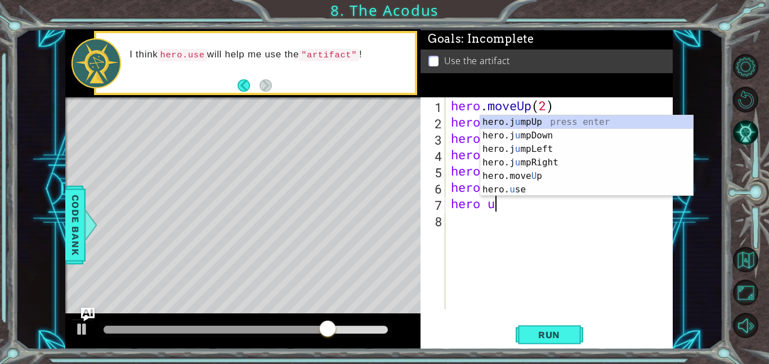
scroll to position [0, 2]
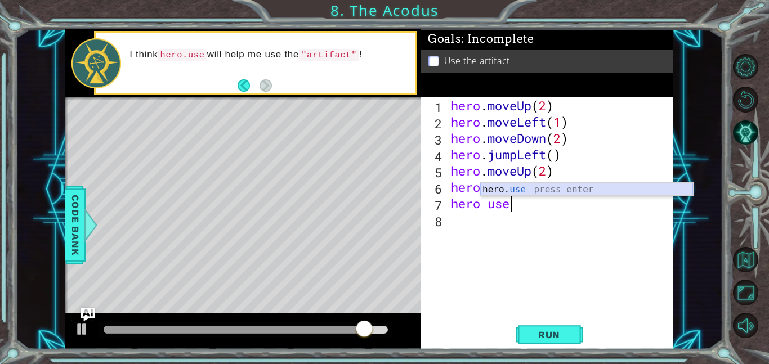
click at [564, 192] on div "hero. use press enter" at bounding box center [586, 203] width 213 height 41
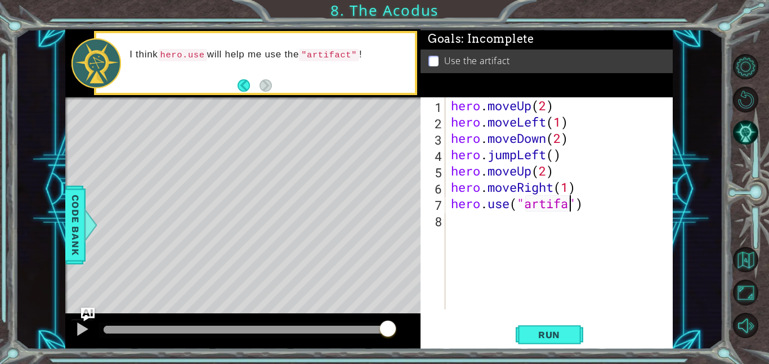
scroll to position [0, 6]
type textarea "hero.use("artifact")"
click at [547, 328] on button "Run" at bounding box center [550, 334] width 68 height 25
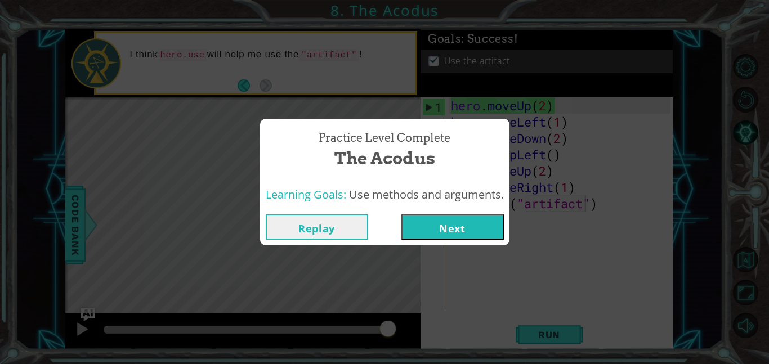
click at [445, 216] on button "Next" at bounding box center [452, 226] width 102 height 25
